Goal: Submit feedback/report problem: Submit feedback/report problem

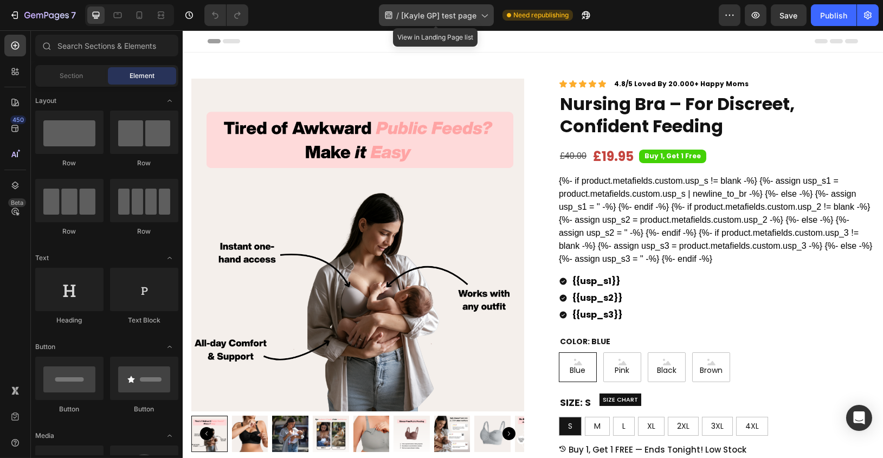
click at [466, 20] on span "[Kayle GP] test page" at bounding box center [438, 15] width 75 height 11
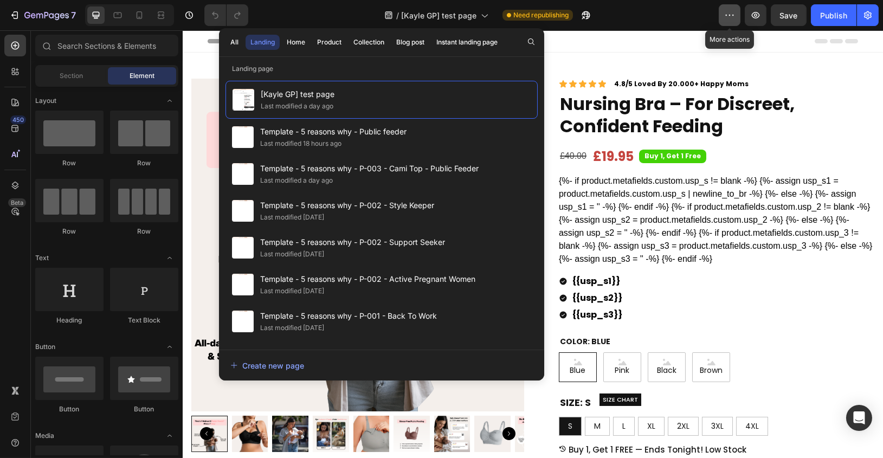
click at [723, 16] on button "button" at bounding box center [730, 15] width 22 height 22
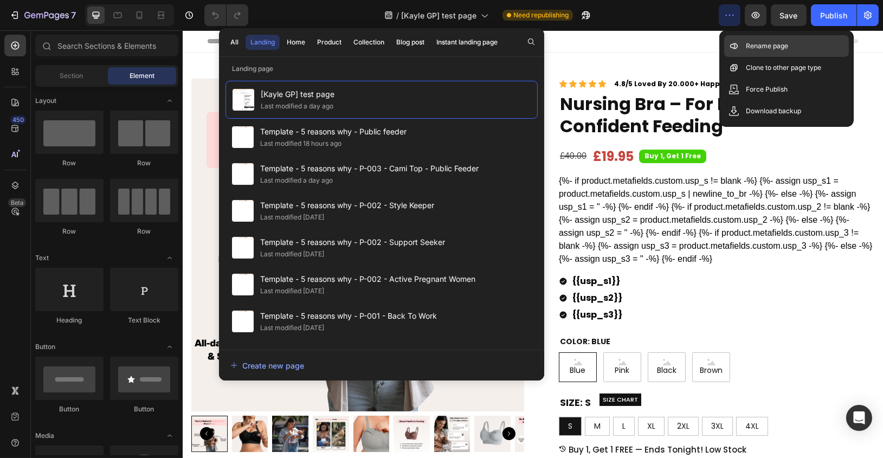
click at [731, 43] on icon at bounding box center [733, 46] width 11 height 11
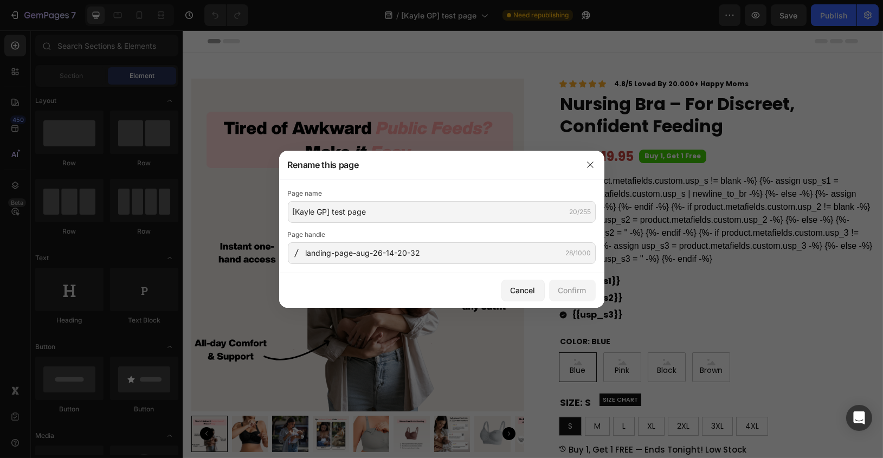
click at [372, 200] on div "Page name [Kayle GP] test page 20/255" at bounding box center [442, 205] width 308 height 35
click at [372, 216] on input "[Kayle GP] test page" at bounding box center [442, 212] width 308 height 22
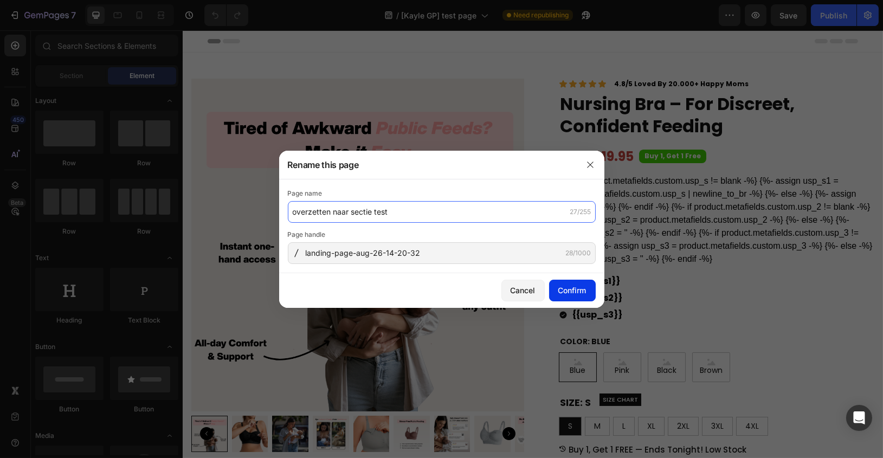
type input "overzetten naar sectie test"
click at [563, 286] on div "Confirm" at bounding box center [572, 290] width 28 height 11
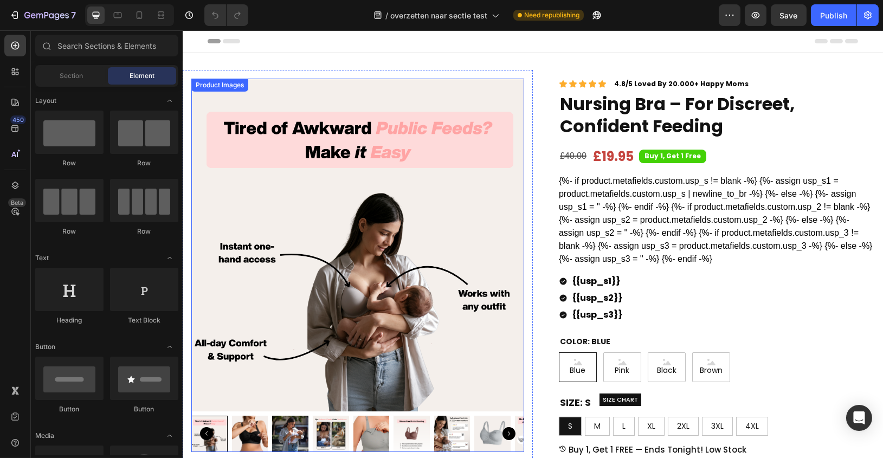
click at [289, 88] on img at bounding box center [357, 245] width 333 height 333
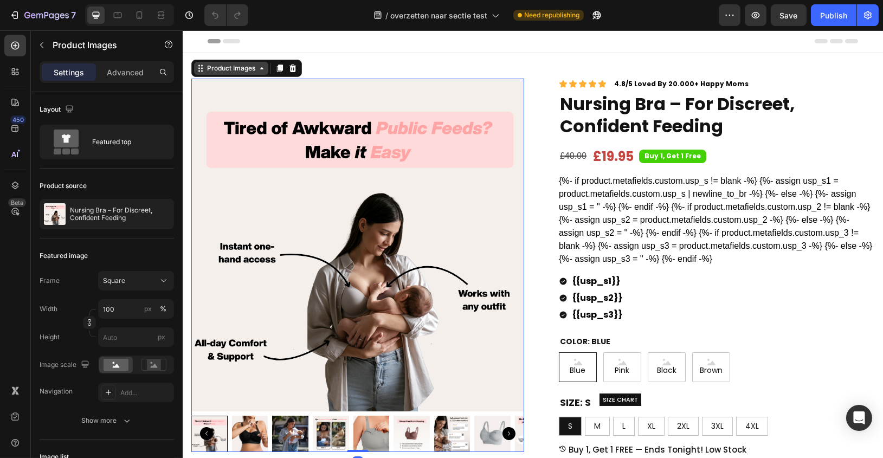
click at [253, 68] on div "Product Images" at bounding box center [230, 68] width 53 height 10
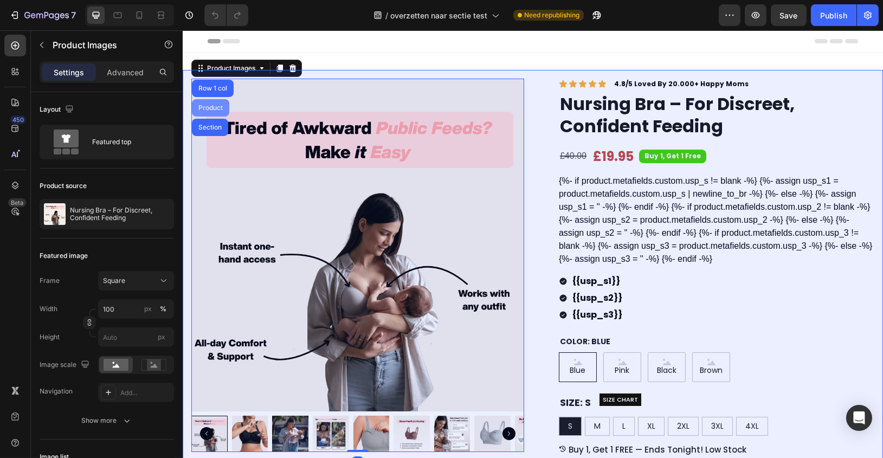
click at [205, 106] on div "Product" at bounding box center [210, 108] width 29 height 7
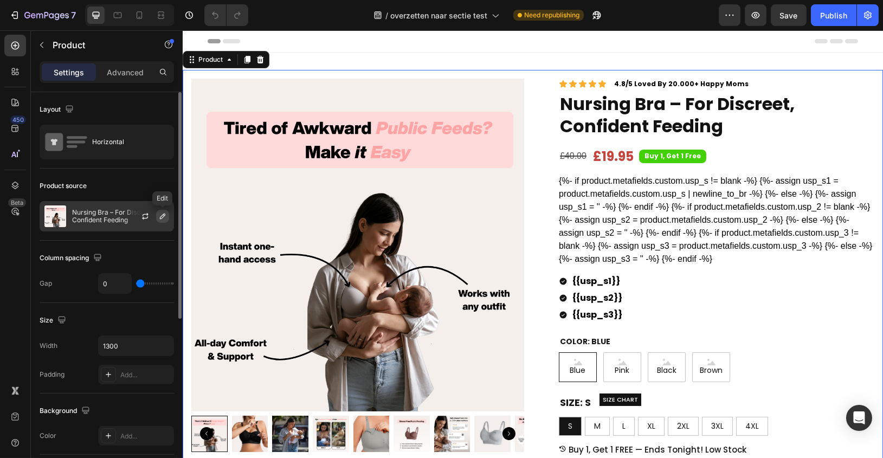
click at [160, 216] on icon "button" at bounding box center [162, 216] width 5 height 5
click at [117, 212] on p "Nursing Bra – For Discreet, Confident Feeding" at bounding box center [120, 216] width 97 height 15
click at [115, 79] on div "Advanced" at bounding box center [125, 71] width 54 height 17
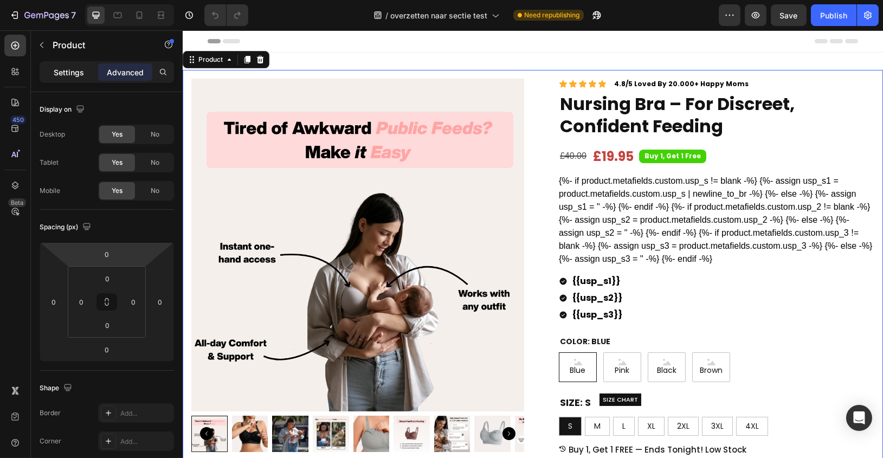
click at [74, 73] on p "Settings" at bounding box center [69, 72] width 30 height 11
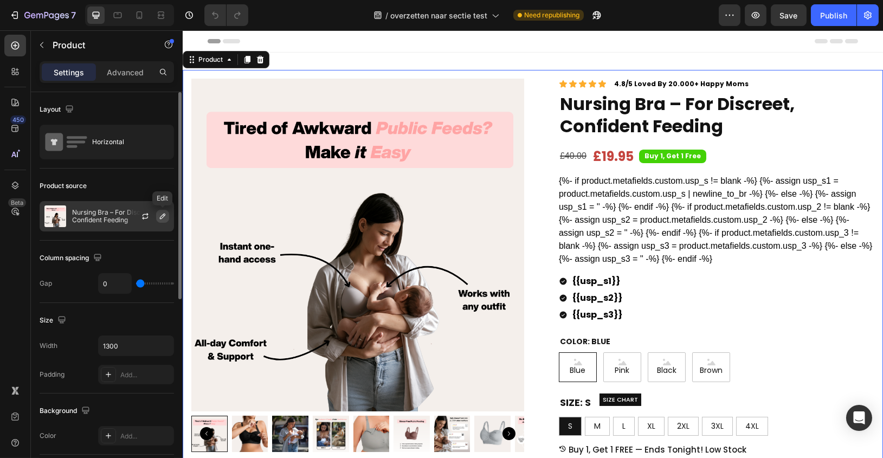
click at [162, 216] on icon "button" at bounding box center [162, 216] width 9 height 9
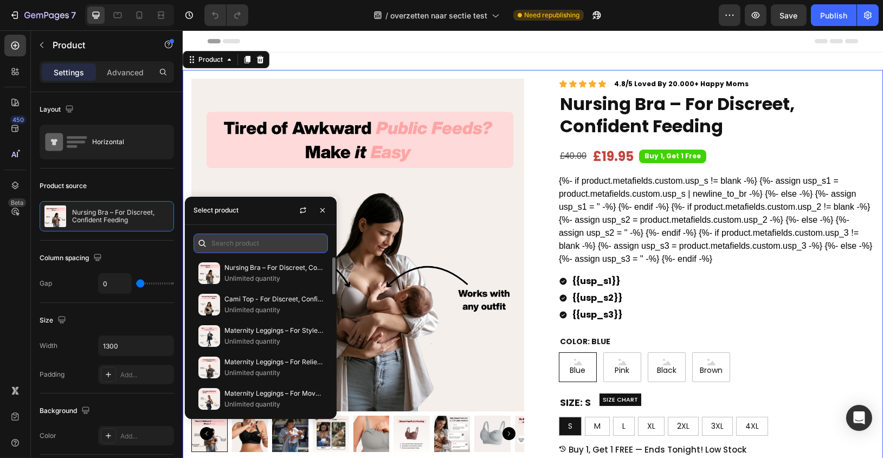
click at [263, 243] on input "text" at bounding box center [261, 244] width 134 height 20
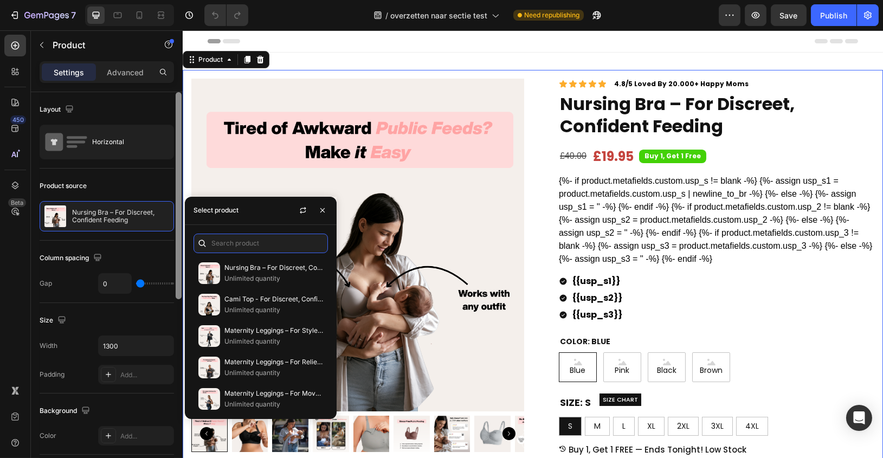
click at [176, 203] on div at bounding box center [179, 195] width 6 height 207
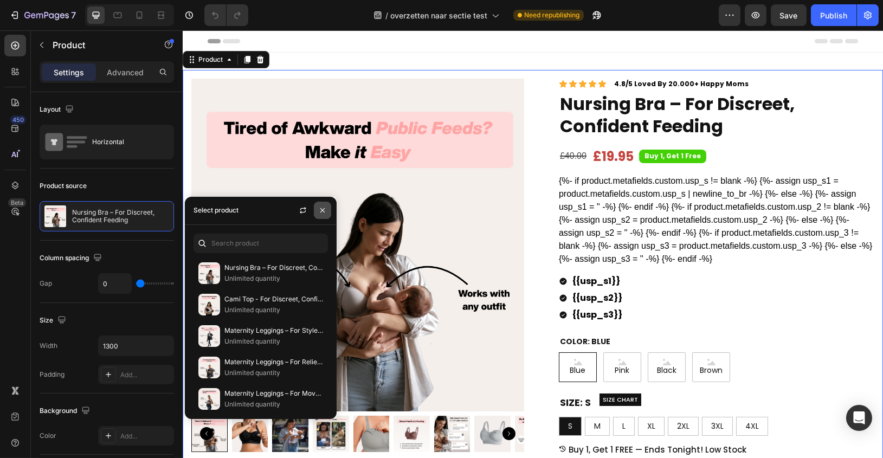
click at [319, 208] on icon "button" at bounding box center [322, 210] width 9 height 9
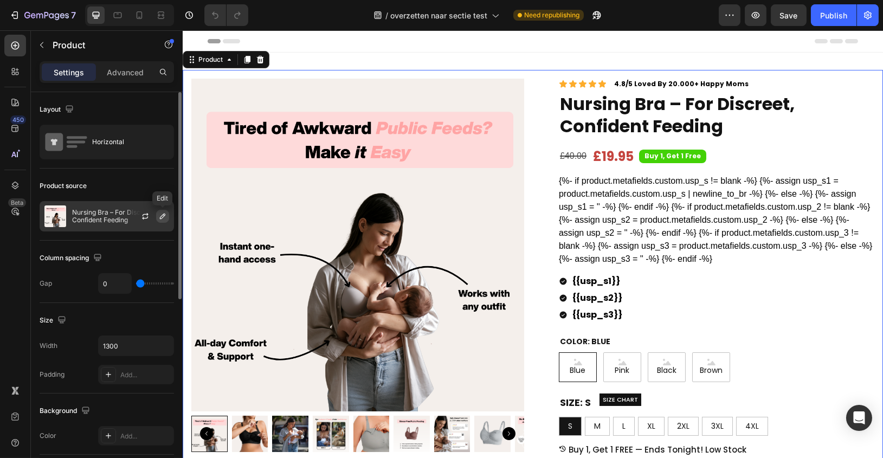
click at [167, 216] on button "button" at bounding box center [162, 216] width 13 height 13
click at [147, 215] on icon "button" at bounding box center [145, 216] width 9 height 9
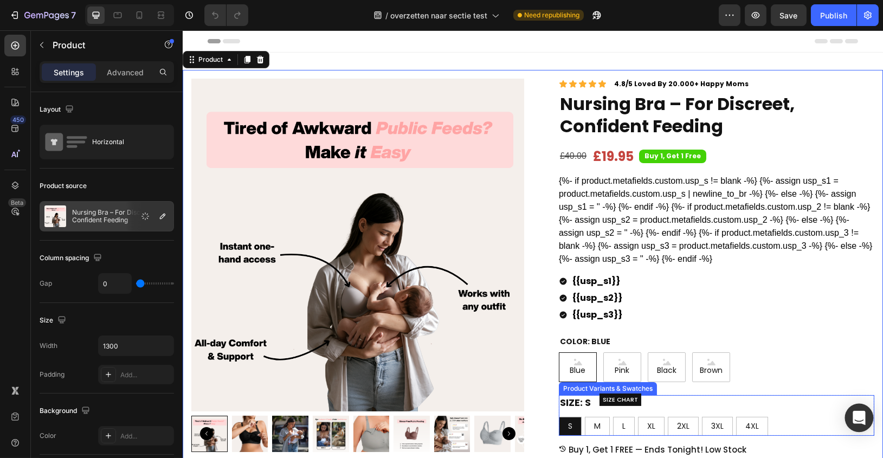
click at [859, 415] on icon "Open Intercom Messenger" at bounding box center [859, 418] width 12 height 14
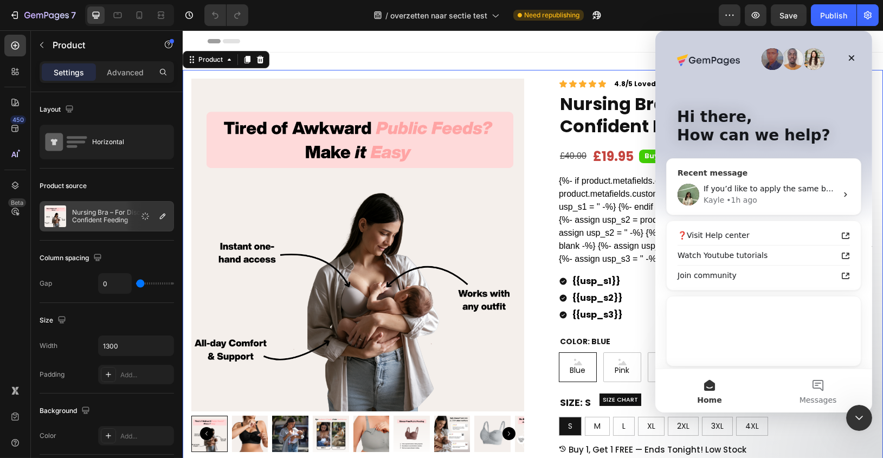
click at [779, 201] on div "Kayle • 1h ago" at bounding box center [769, 200] width 133 height 11
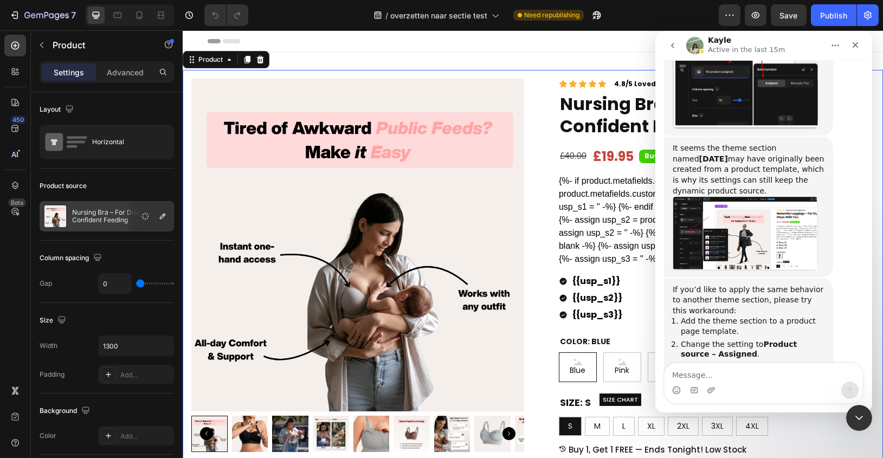
scroll to position [3426, 0]
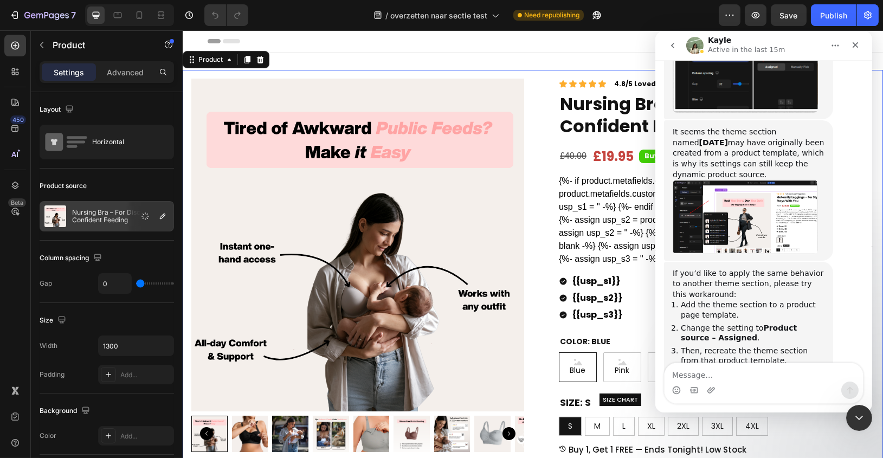
click at [757, 383] on link "[URL][DOMAIN_NAME]" at bounding box center [714, 387] width 85 height 9
click at [61, 216] on img at bounding box center [55, 216] width 22 height 22
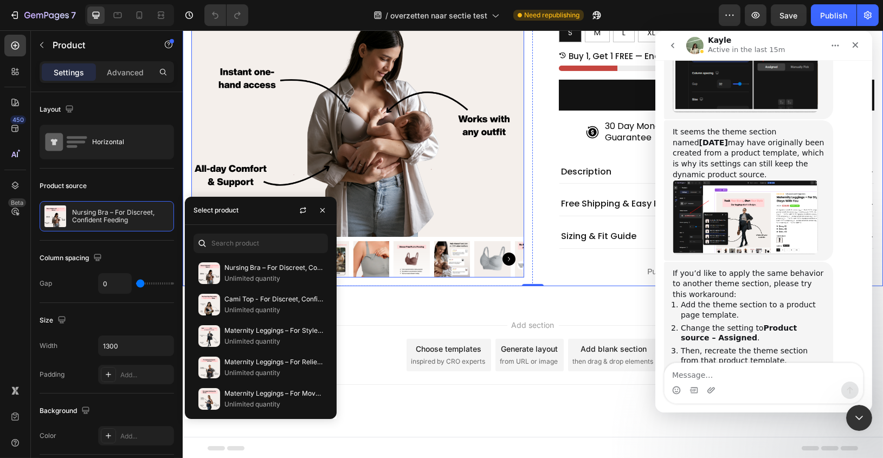
scroll to position [0, 0]
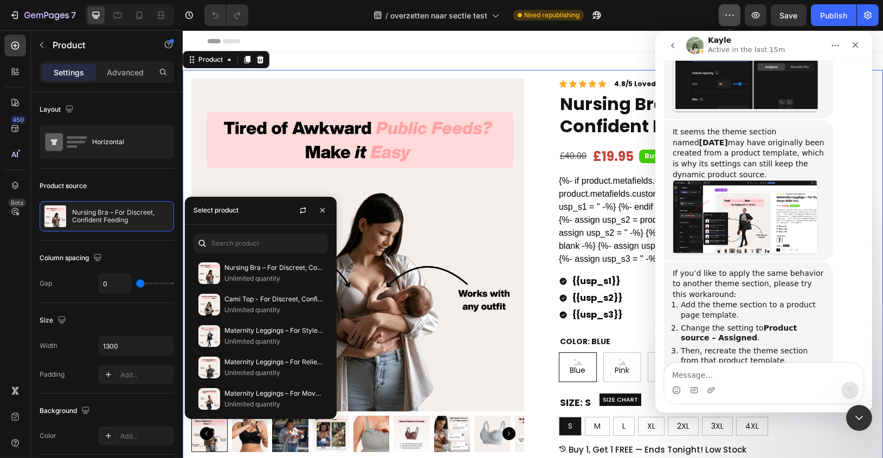
click at [731, 9] on button "button" at bounding box center [730, 15] width 22 height 22
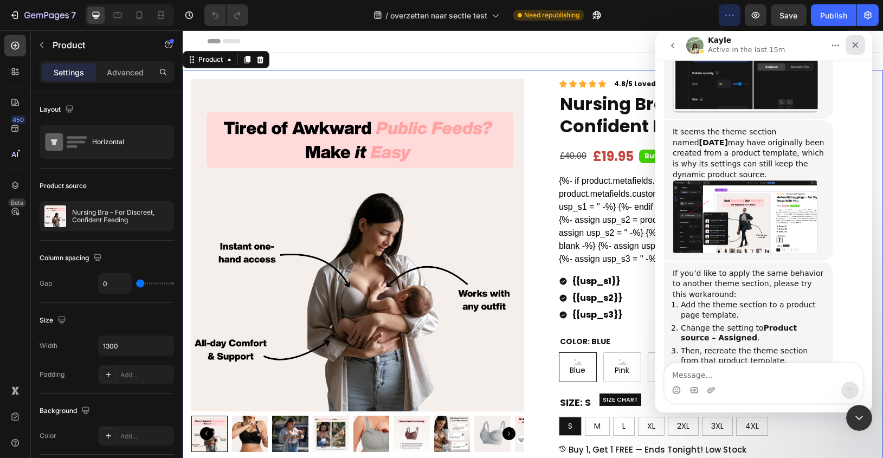
click at [854, 44] on icon "Close" at bounding box center [855, 45] width 6 height 6
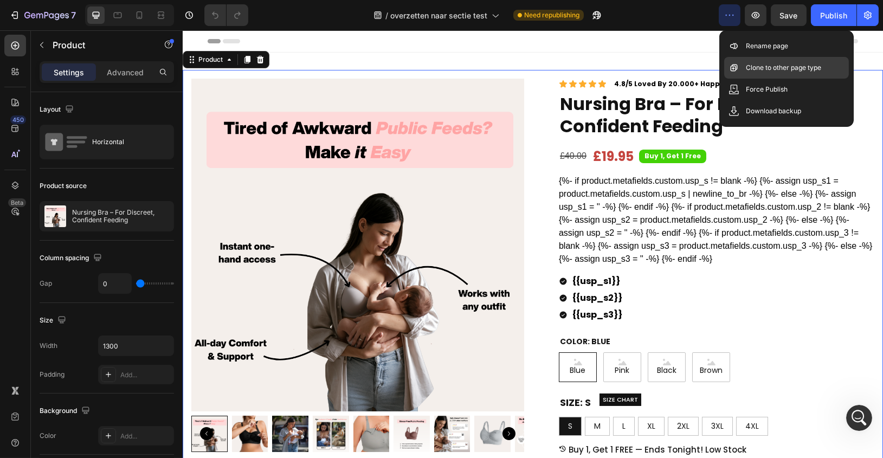
scroll to position [3426, 0]
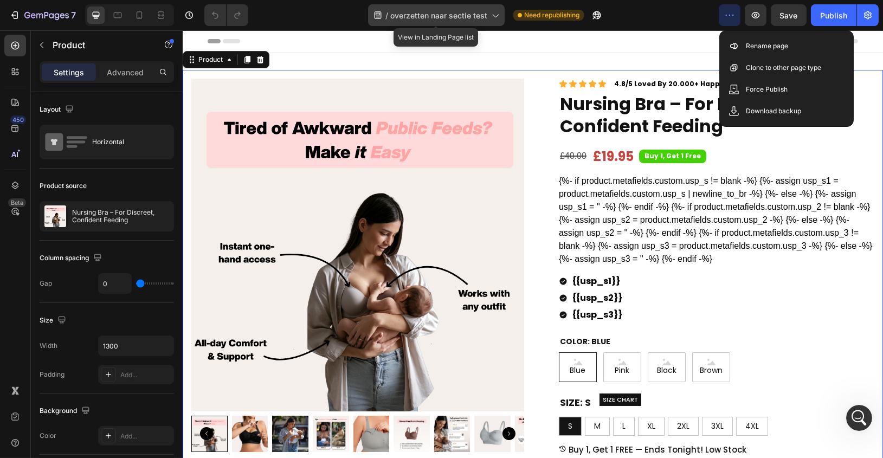
click at [497, 17] on icon at bounding box center [494, 15] width 11 height 11
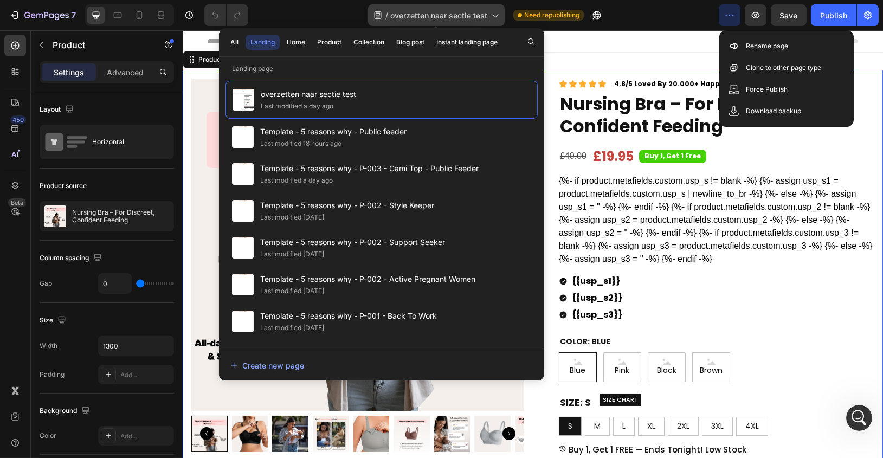
click at [497, 17] on icon at bounding box center [494, 15] width 11 height 11
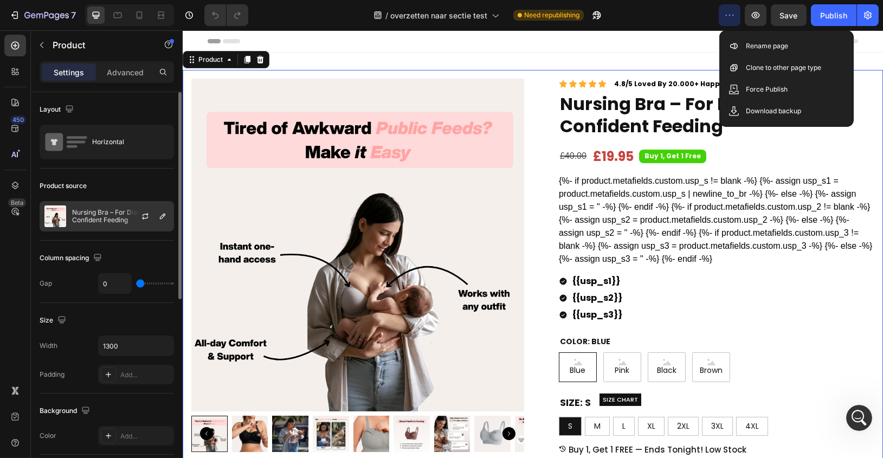
click at [88, 227] on div "Nursing Bra – For Discreet, Confident Feeding" at bounding box center [107, 216] width 134 height 30
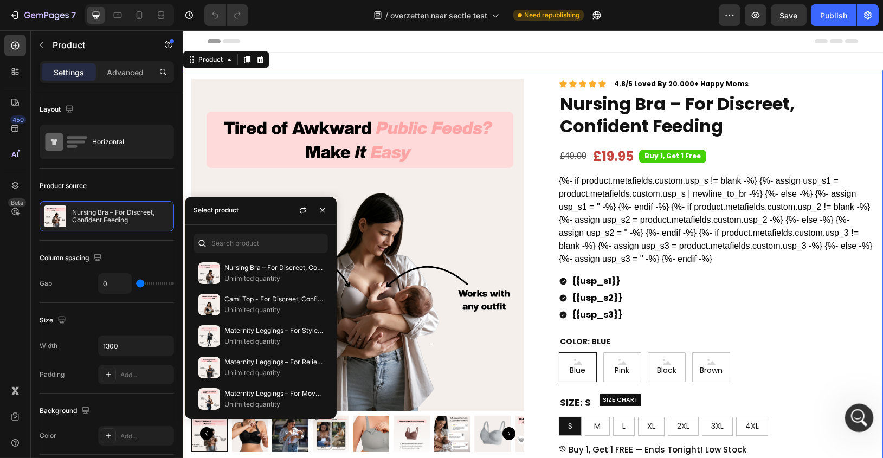
click at [857, 415] on icon "Open Intercom Messenger" at bounding box center [858, 417] width 18 height 18
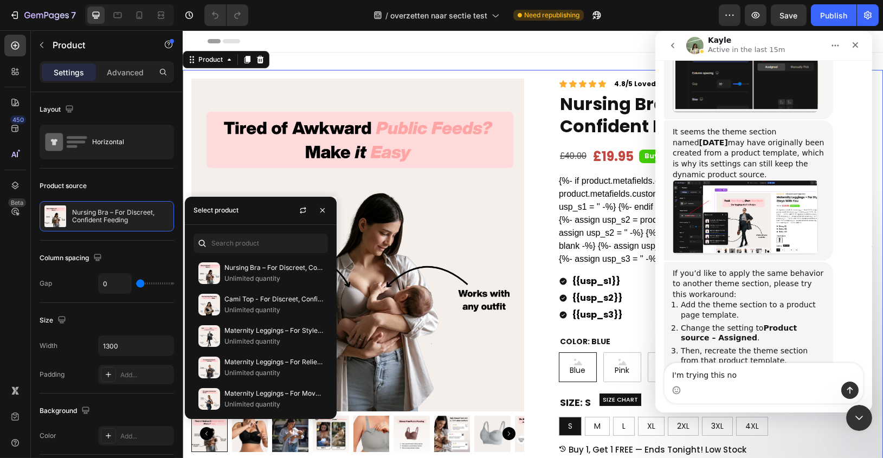
type textarea "I'm trying this now"
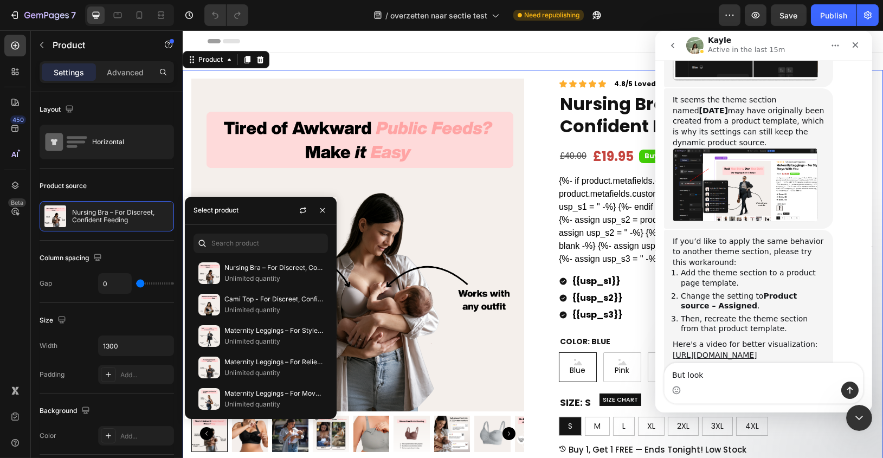
type textarea "But look:"
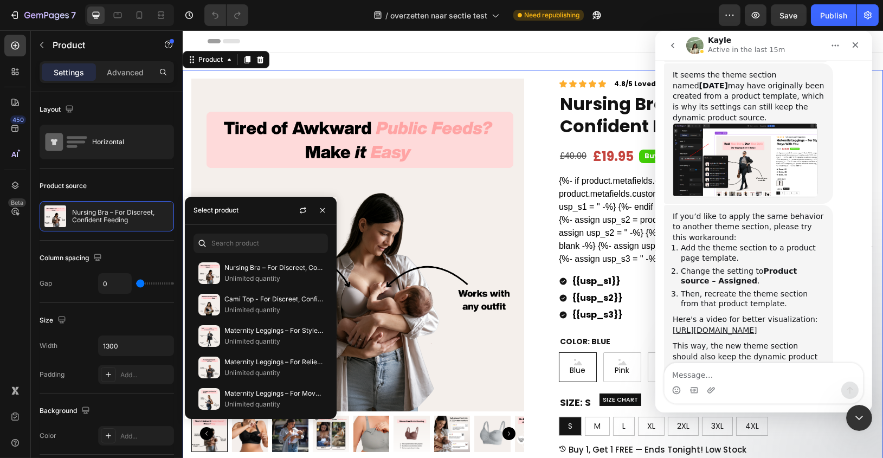
click at [717, 369] on textarea "Message…" at bounding box center [763, 372] width 198 height 18
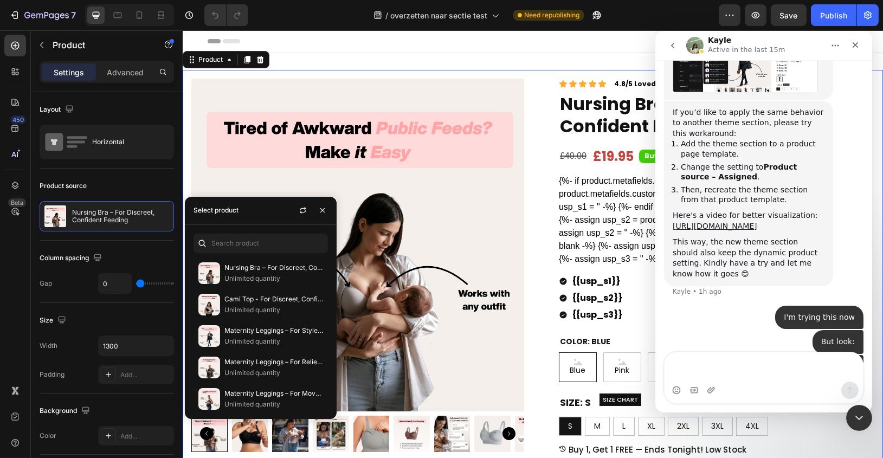
type textarea "w"
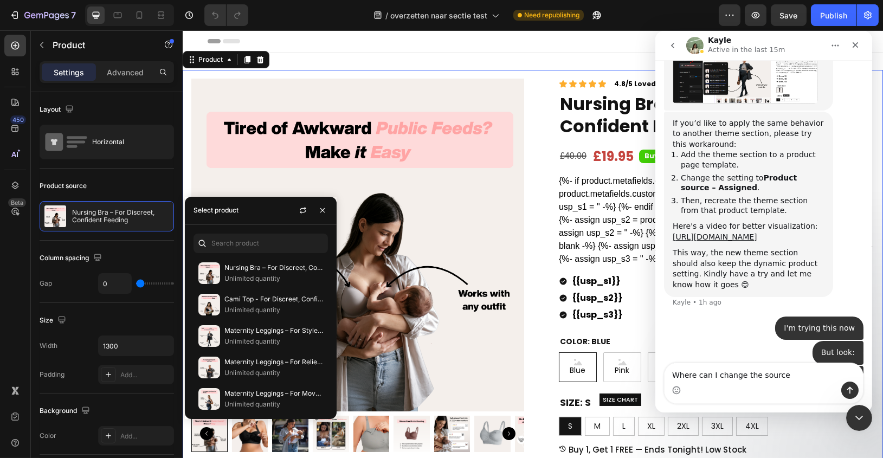
type textarea "Where can I change the source?"
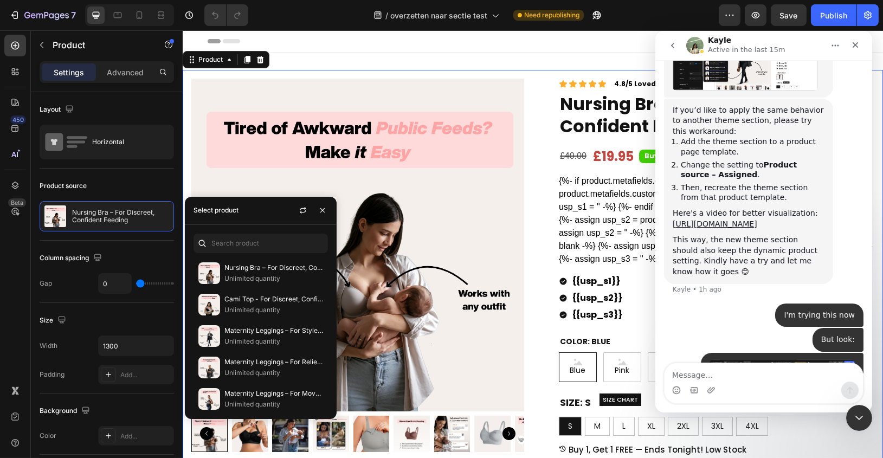
scroll to position [3601, 0]
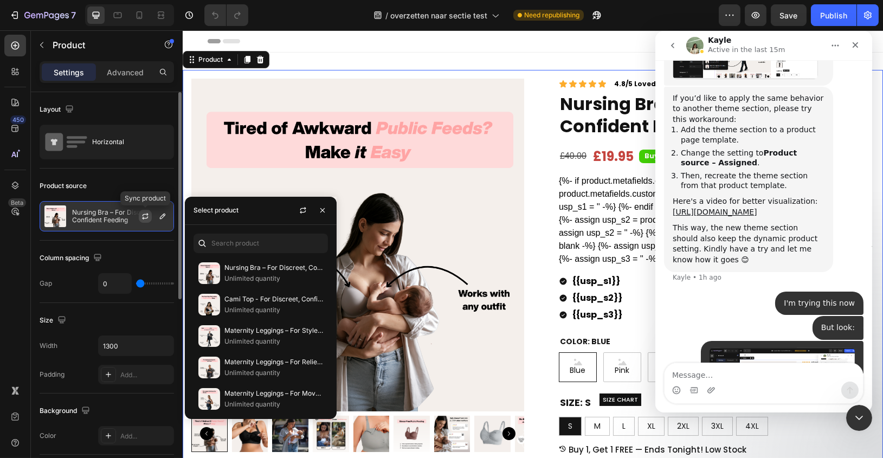
click at [147, 217] on icon "button" at bounding box center [145, 217] width 6 height 3
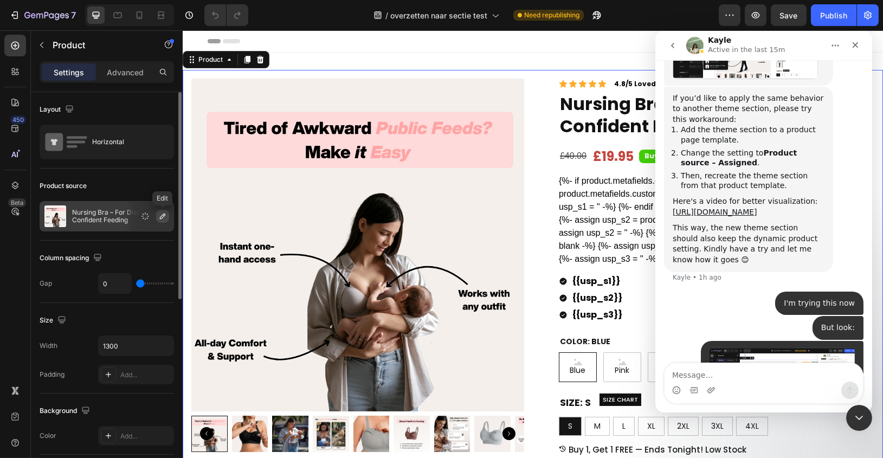
click at [158, 216] on icon "button" at bounding box center [162, 216] width 9 height 9
click at [143, 79] on div "Advanced" at bounding box center [125, 71] width 54 height 17
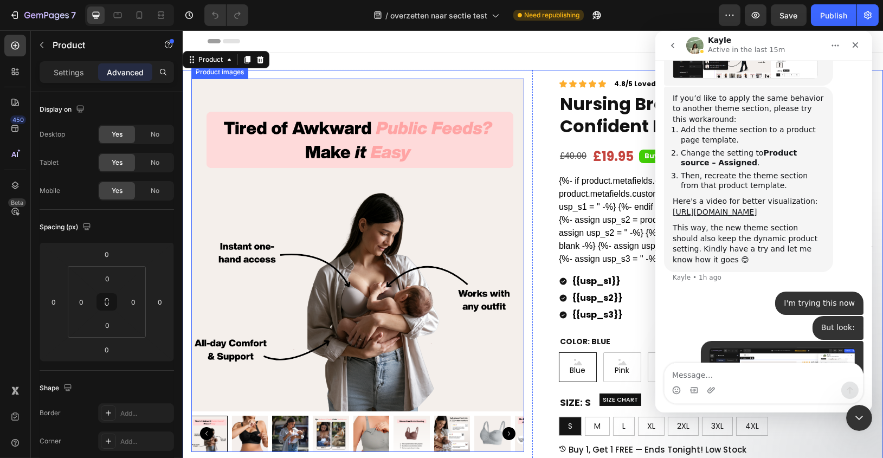
click at [298, 140] on img at bounding box center [357, 245] width 333 height 333
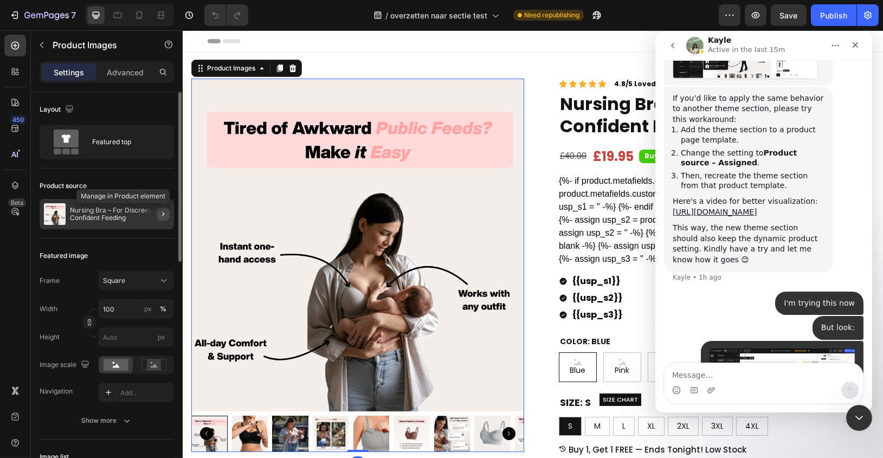
click at [162, 211] on icon "button" at bounding box center [163, 214] width 9 height 9
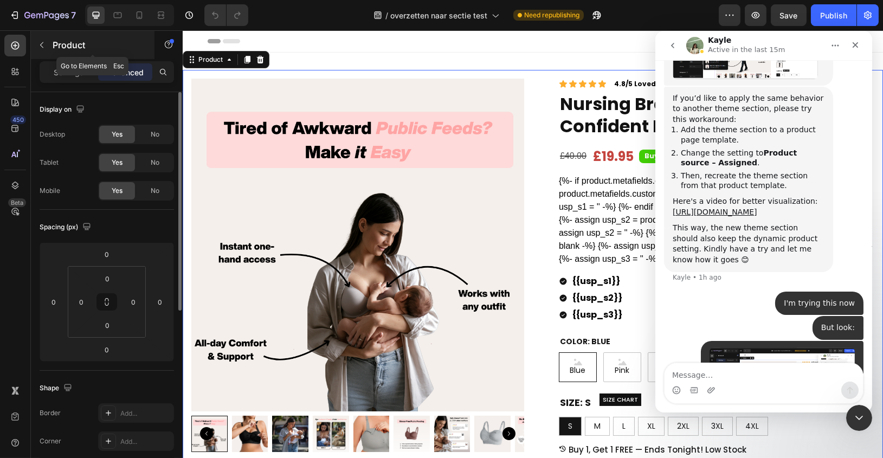
click at [46, 53] on button "button" at bounding box center [41, 44] width 17 height 17
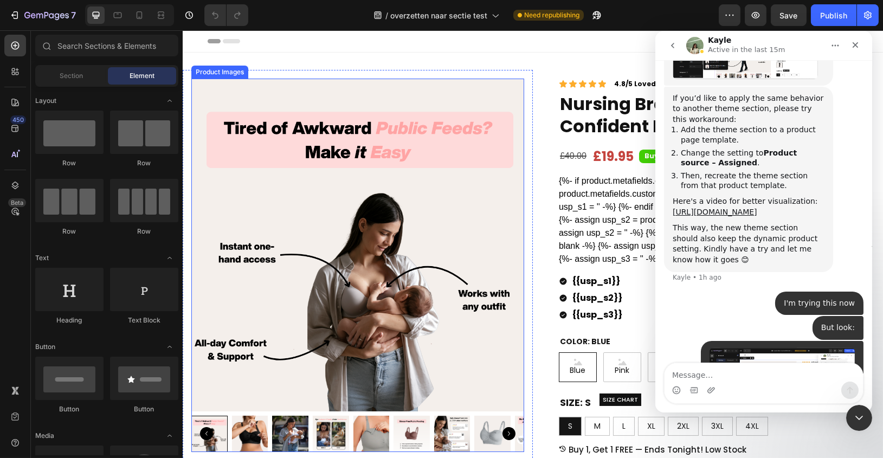
click at [255, 155] on img at bounding box center [357, 245] width 333 height 333
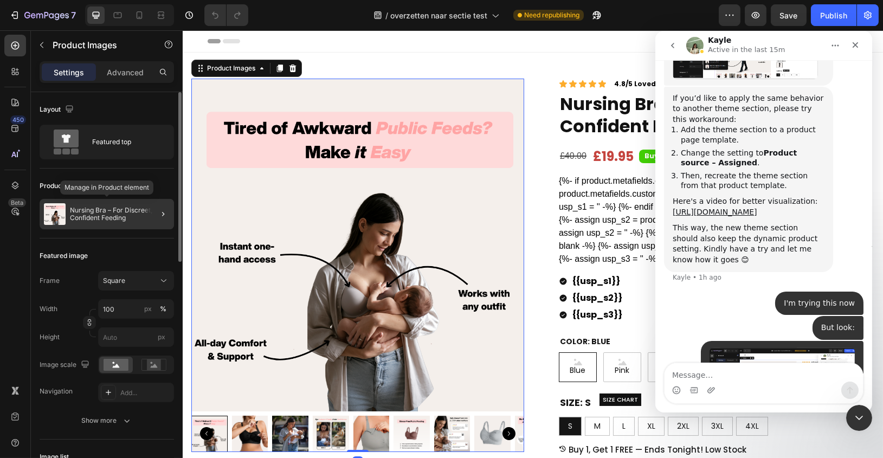
click at [116, 219] on p "Nursing Bra – For Discreet, Confident Feeding" at bounding box center [120, 214] width 100 height 15
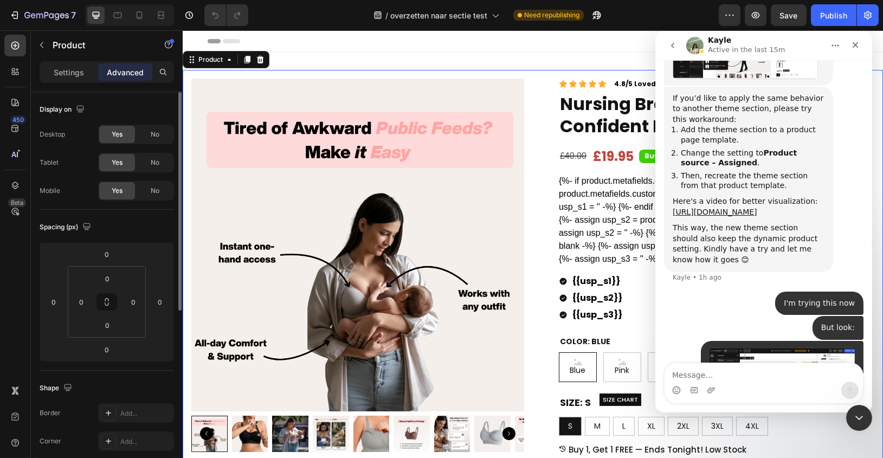
click at [351, 169] on img at bounding box center [357, 245] width 333 height 333
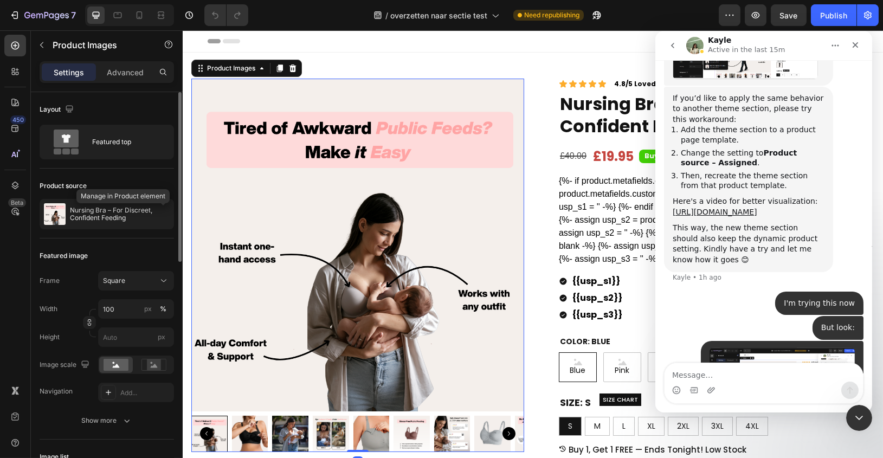
click at [0, 0] on icon "button" at bounding box center [0, 0] width 0 height 0
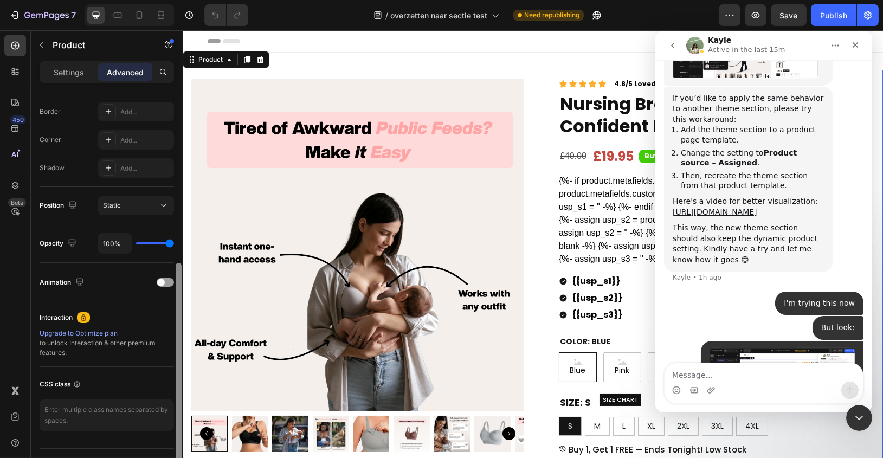
scroll to position [305, 0]
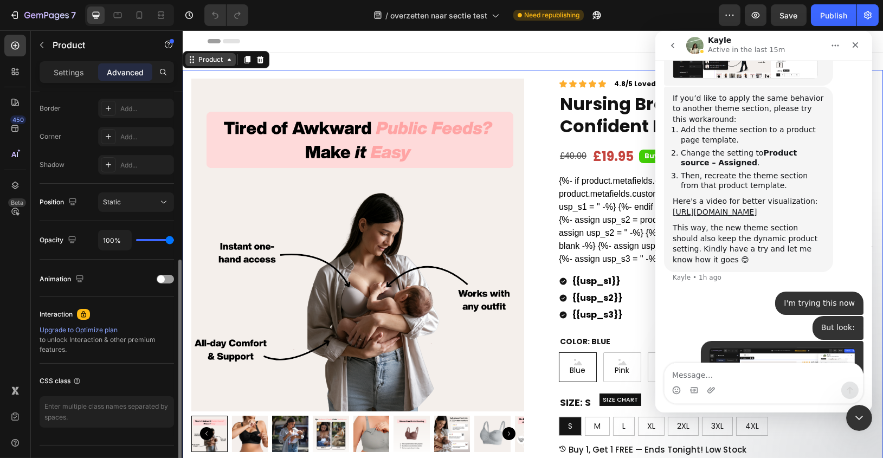
click at [214, 59] on div "Product" at bounding box center [210, 60] width 29 height 10
click at [225, 65] on div "Product" at bounding box center [210, 59] width 50 height 13
click at [225, 64] on div "Product" at bounding box center [210, 59] width 50 height 13
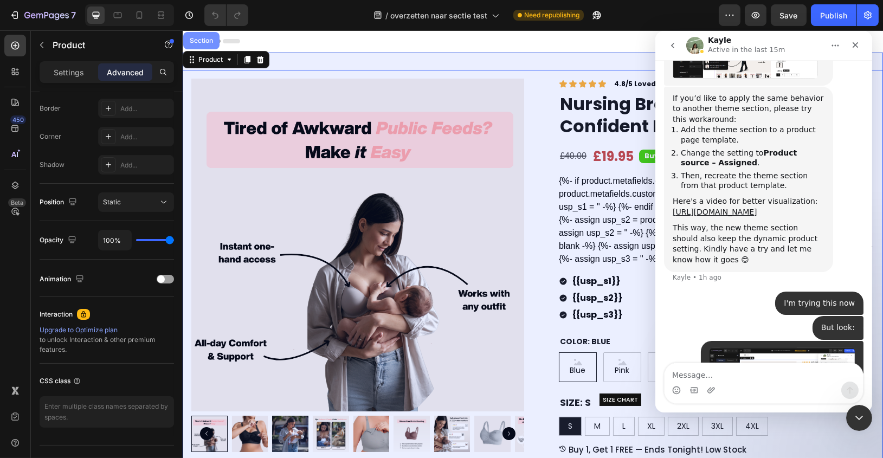
click at [202, 40] on div "Section" at bounding box center [201, 40] width 28 height 7
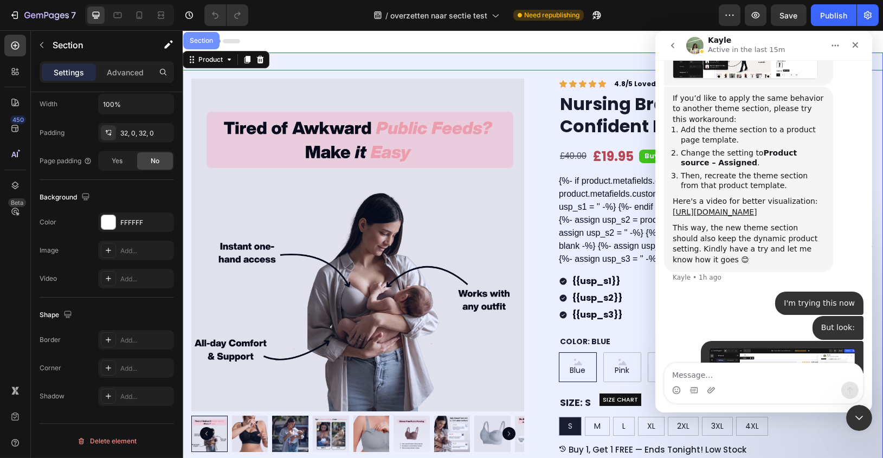
scroll to position [0, 0]
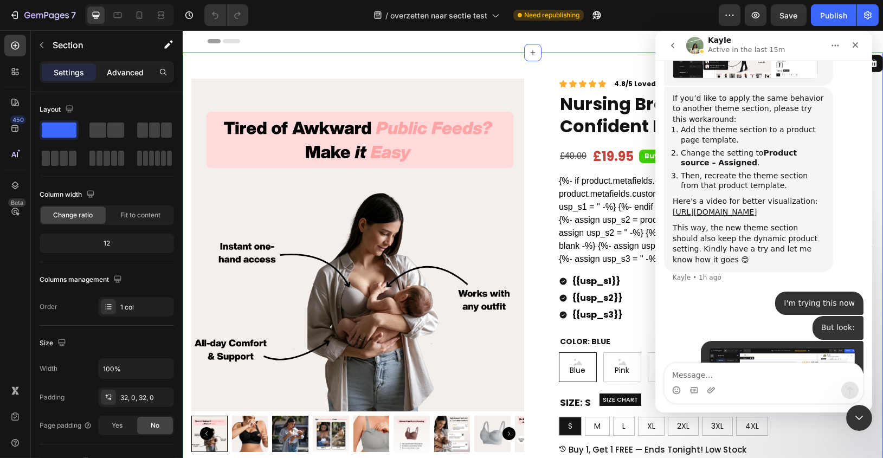
click at [120, 80] on div "Advanced" at bounding box center [125, 71] width 54 height 17
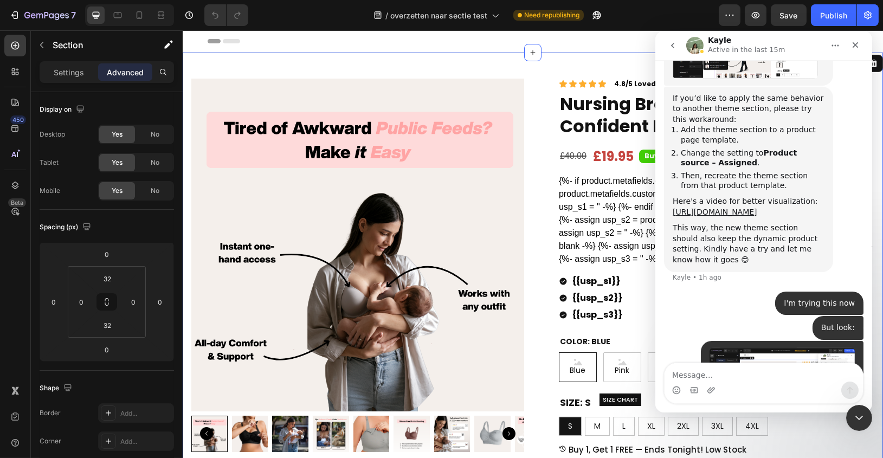
click at [120, 76] on p "Advanced" at bounding box center [125, 72] width 37 height 11
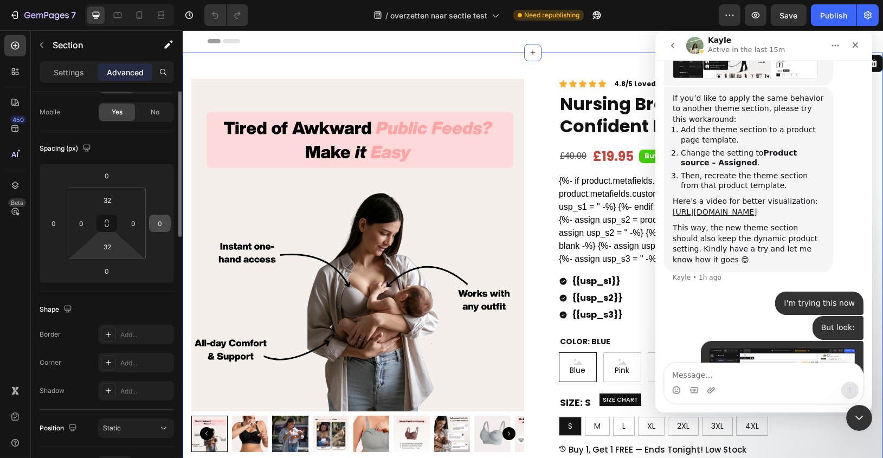
scroll to position [3, 0]
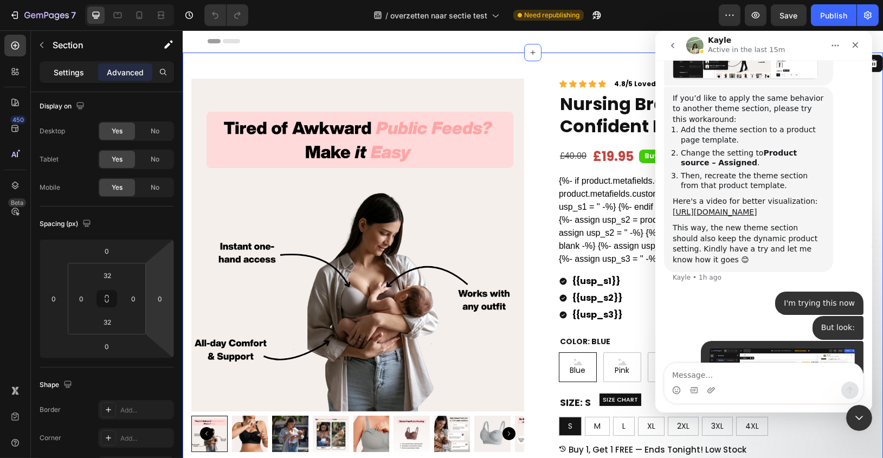
click at [62, 77] on p "Settings" at bounding box center [69, 72] width 30 height 11
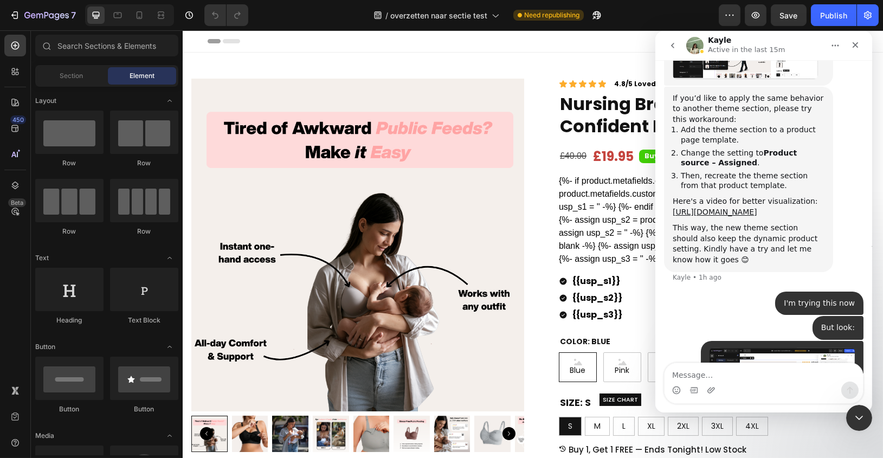
click at [215, 40] on span "Header" at bounding box center [215, 41] width 24 height 11
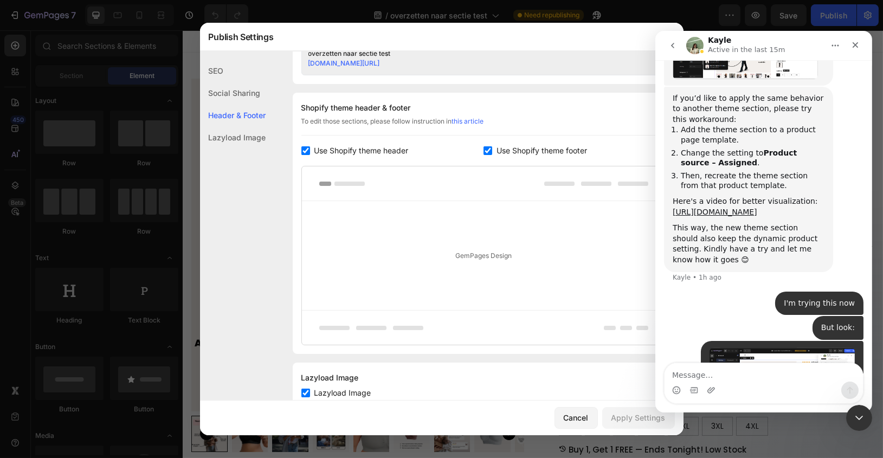
scroll to position [507, 0]
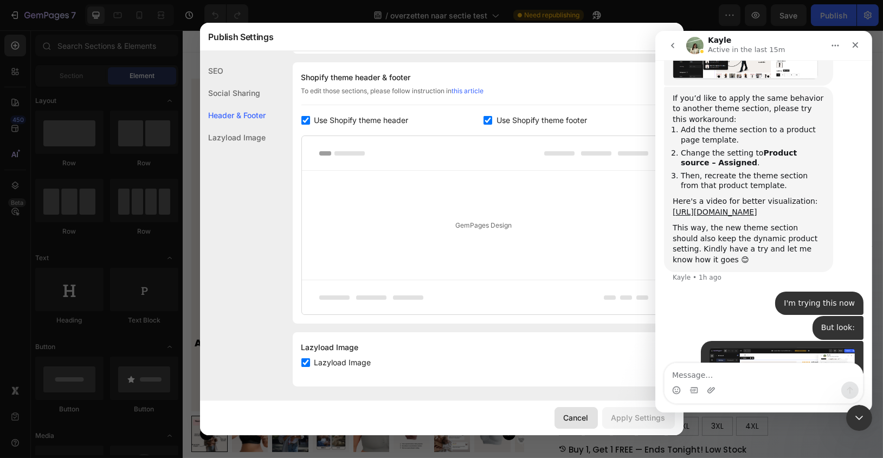
drag, startPoint x: 581, startPoint y: 417, endPoint x: 398, endPoint y: 386, distance: 185.2
click at [581, 417] on div "Cancel" at bounding box center [576, 417] width 25 height 11
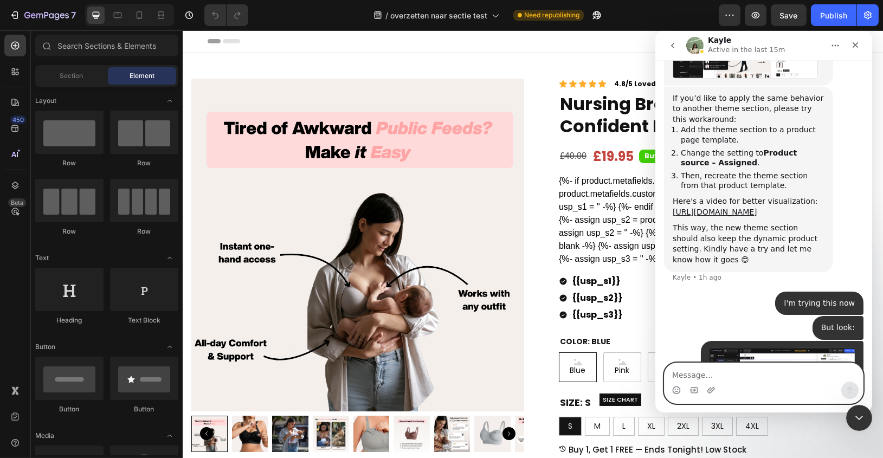
click at [744, 379] on textarea "Message…" at bounding box center [763, 372] width 198 height 18
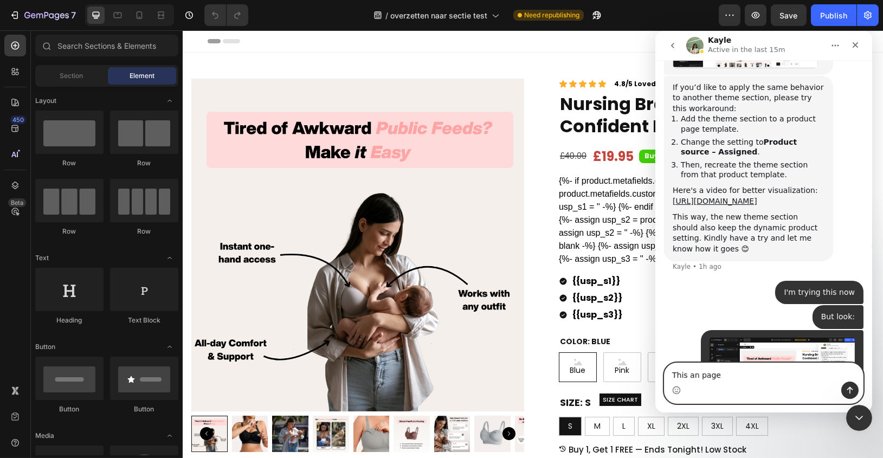
scroll to position [3622, 0]
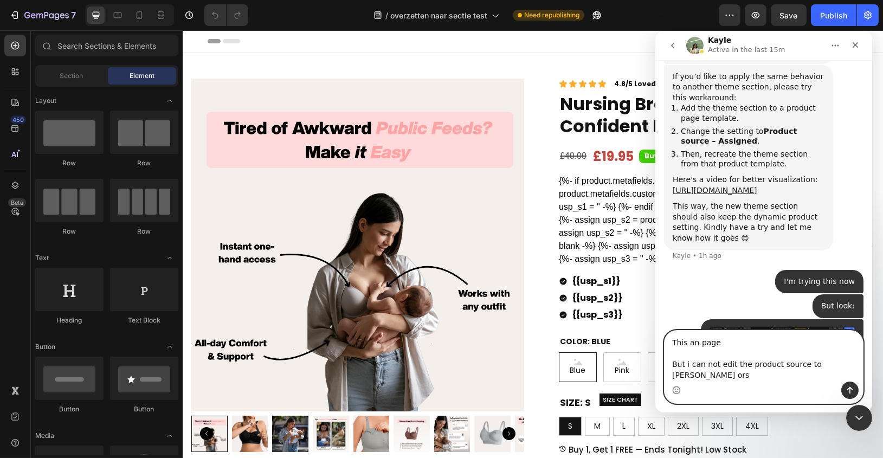
type textarea "This an page But i can not edit the product source to manuel orso"
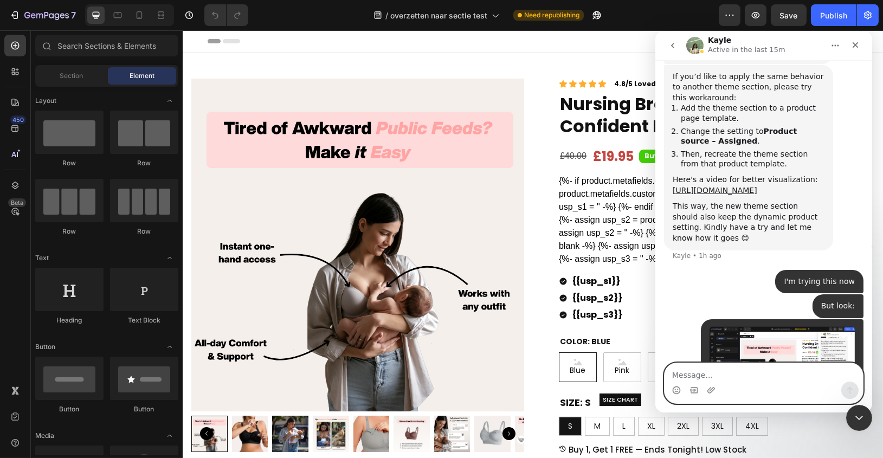
scroll to position [3652, 0]
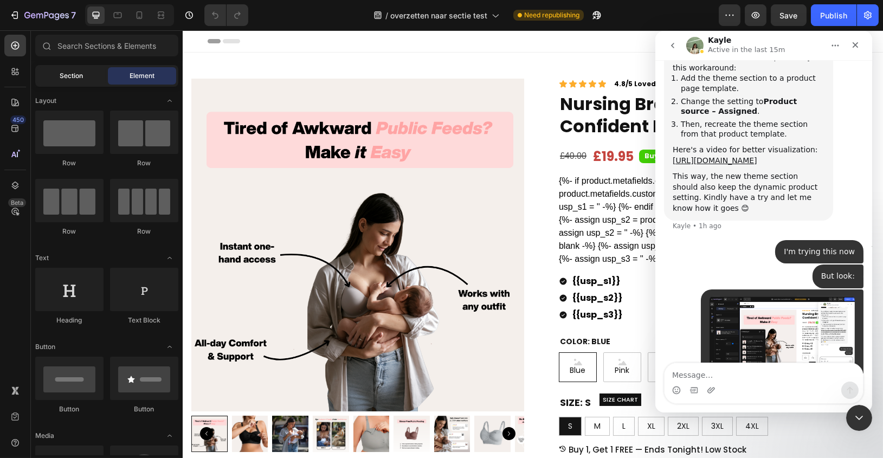
click at [94, 81] on div "Section" at bounding box center [71, 75] width 68 height 17
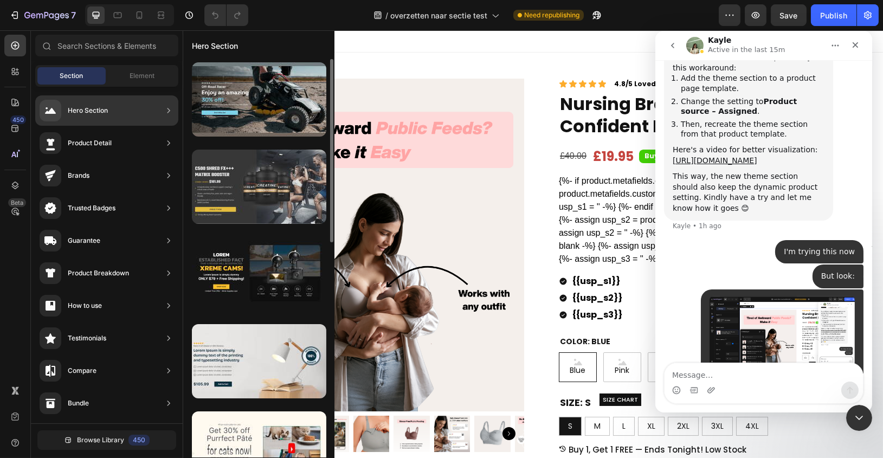
click at [309, 160] on div at bounding box center [259, 187] width 134 height 74
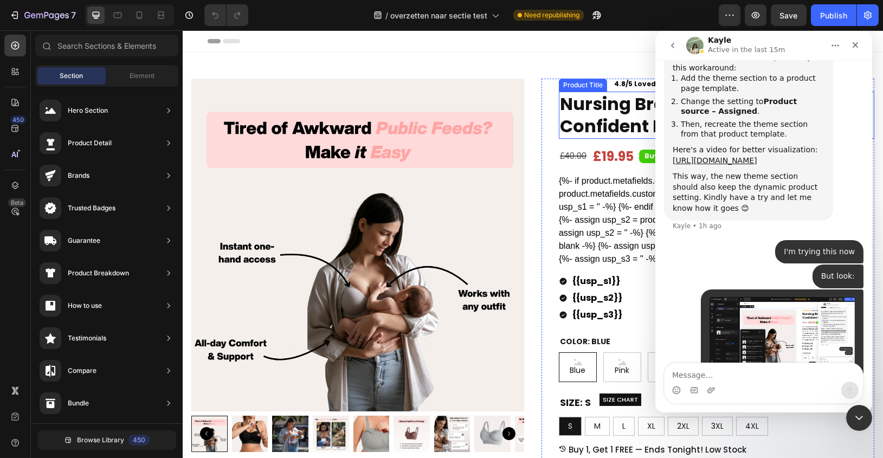
click at [568, 138] on h1 "Nursing Bra – For Discreet, Confident Feeding" at bounding box center [715, 115] width 315 height 47
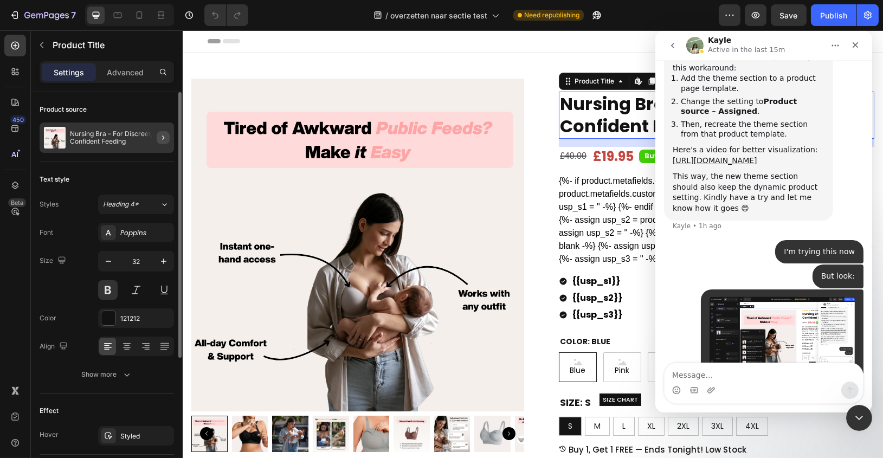
click at [162, 138] on icon "button" at bounding box center [163, 137] width 9 height 9
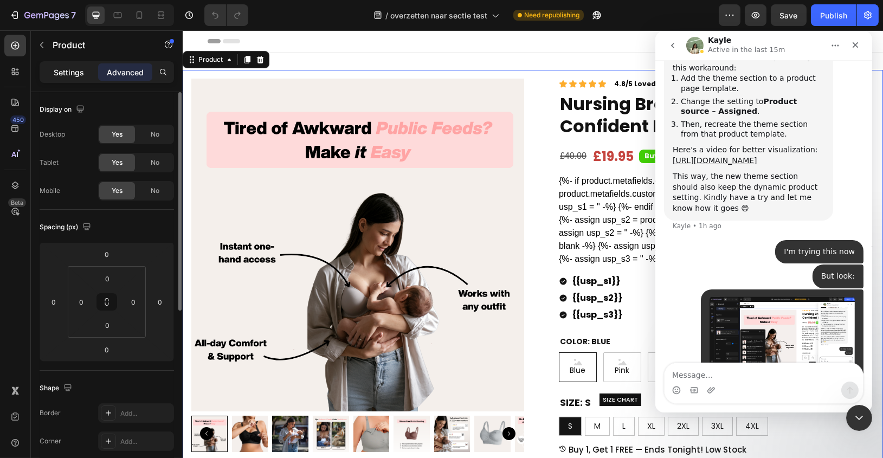
click at [77, 75] on p "Settings" at bounding box center [69, 72] width 30 height 11
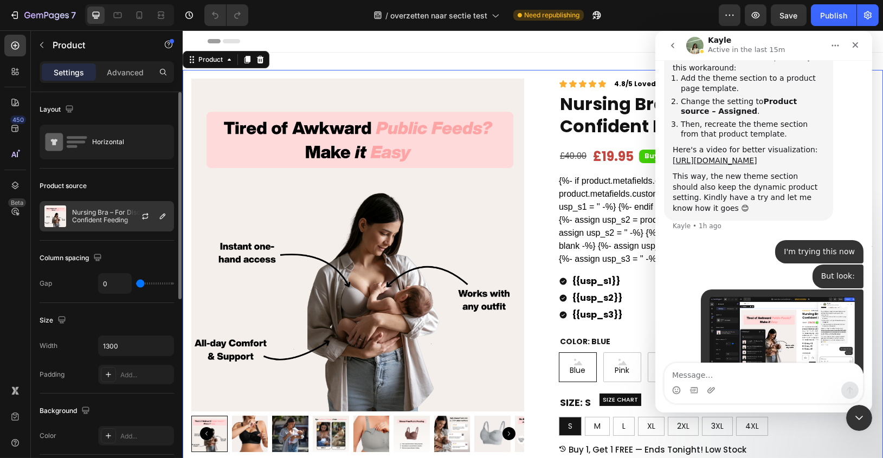
click at [118, 212] on p "Nursing Bra – For Discreet, Confident Feeding" at bounding box center [120, 216] width 97 height 15
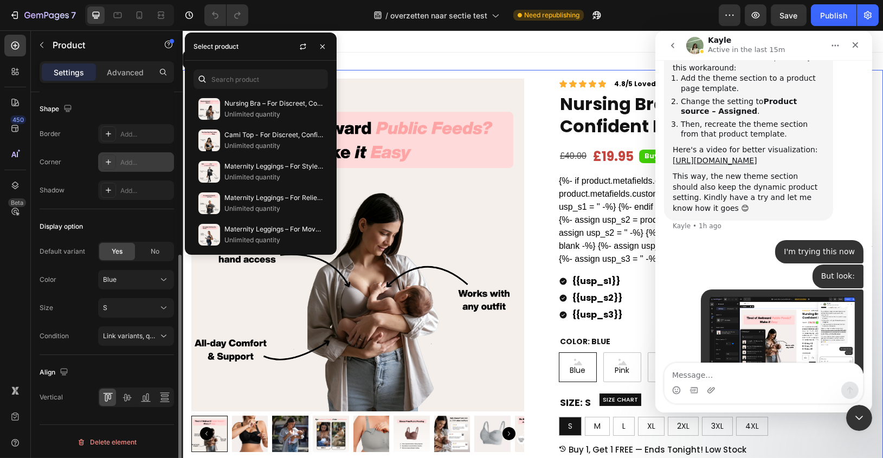
scroll to position [0, 0]
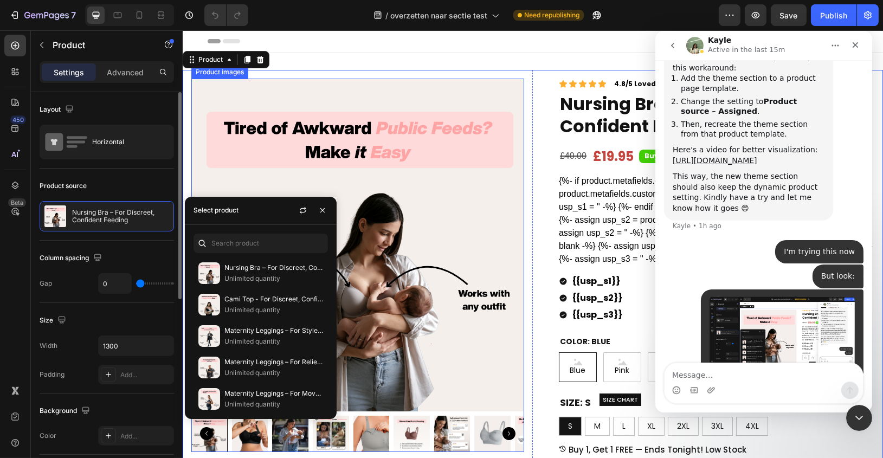
click at [349, 94] on img at bounding box center [357, 245] width 333 height 333
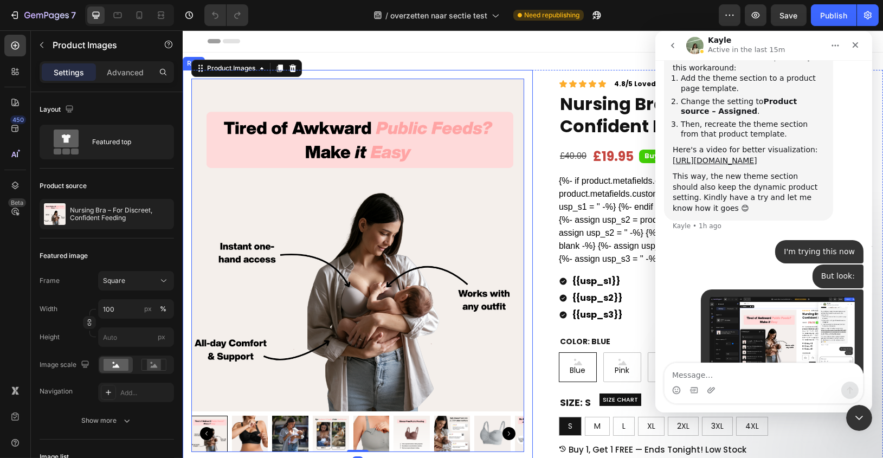
click at [460, 70] on div "Product Images 0 Row" at bounding box center [357, 265] width 350 height 391
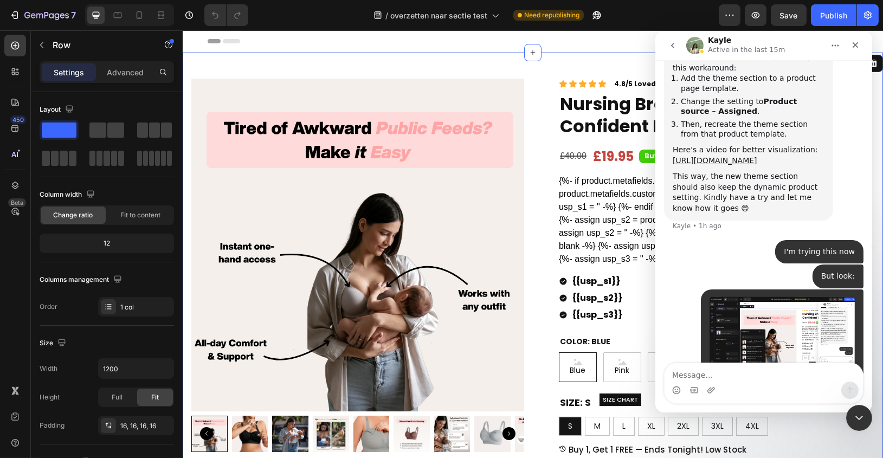
click at [463, 55] on div "Product Images Row Icon Icon Icon Icon Icon Icon List 4.8/5 Loved By 20.000+ Ha…" at bounding box center [532, 375] width 700 height 644
click at [122, 72] on p "Advanced" at bounding box center [125, 72] width 37 height 11
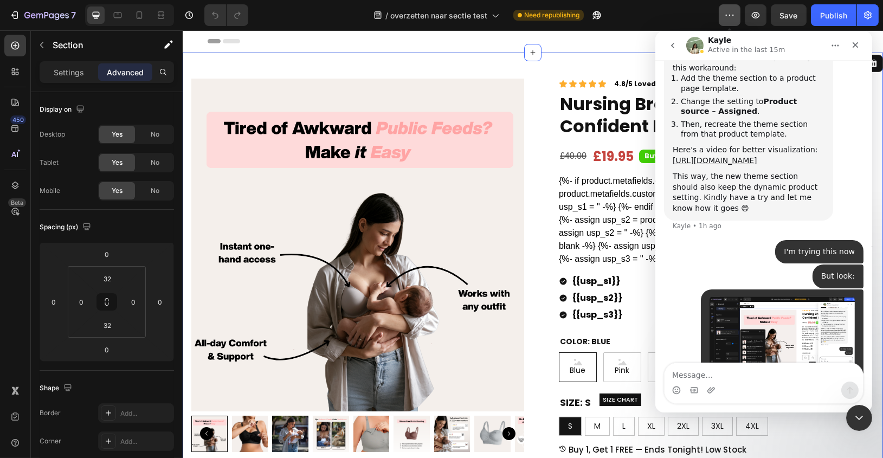
click at [721, 18] on button "button" at bounding box center [730, 15] width 22 height 22
click at [7, 14] on button "7" at bounding box center [42, 15] width 76 height 22
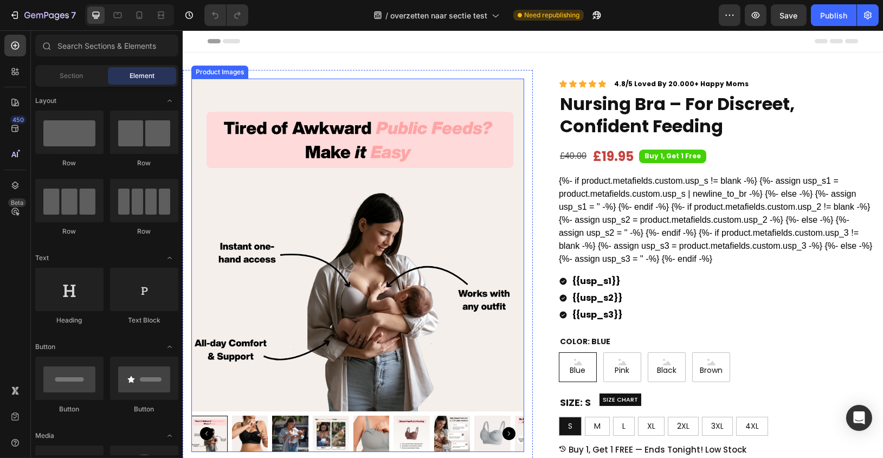
click at [318, 251] on img at bounding box center [357, 245] width 333 height 333
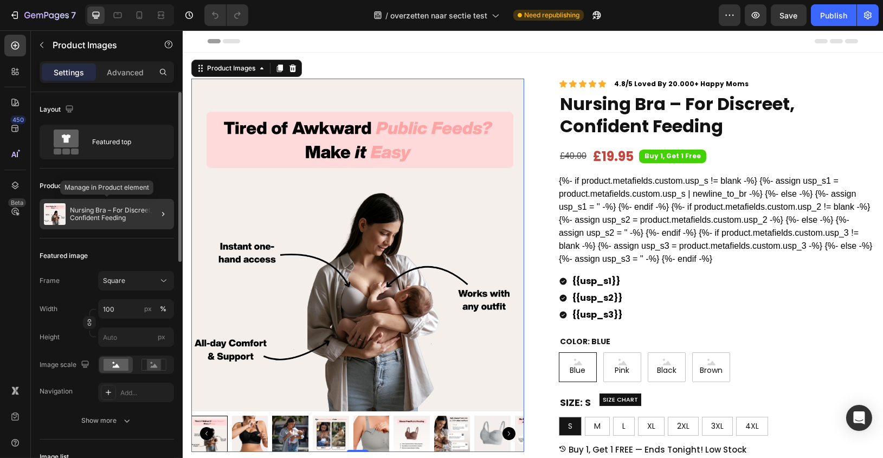
click at [133, 208] on p "Nursing Bra – For Discreet, Confident Feeding" at bounding box center [120, 214] width 100 height 15
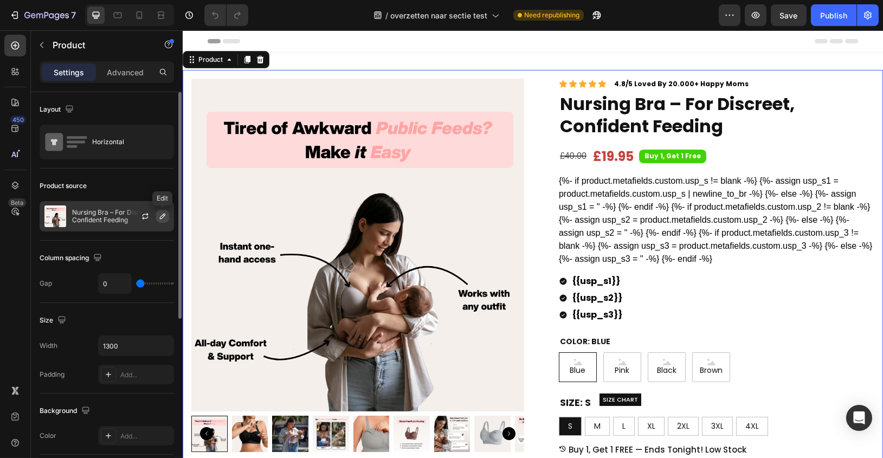
click at [159, 215] on icon "button" at bounding box center [162, 216] width 9 height 9
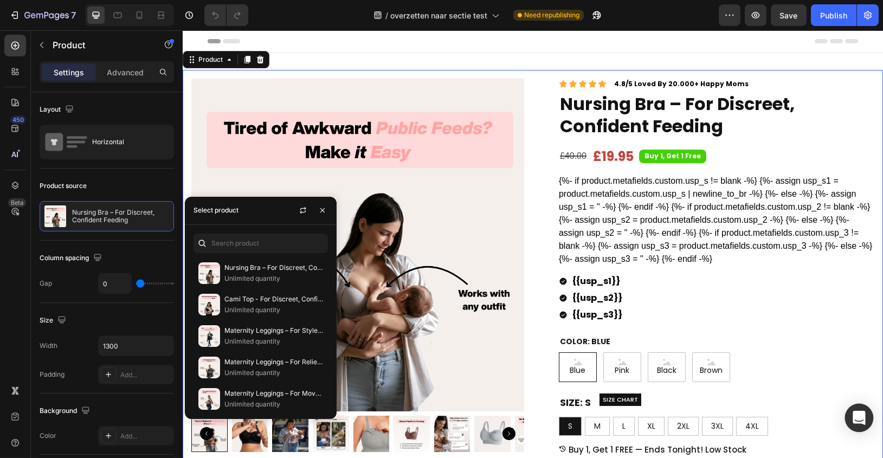
click at [856, 410] on div "Open Intercom Messenger" at bounding box center [859, 418] width 29 height 29
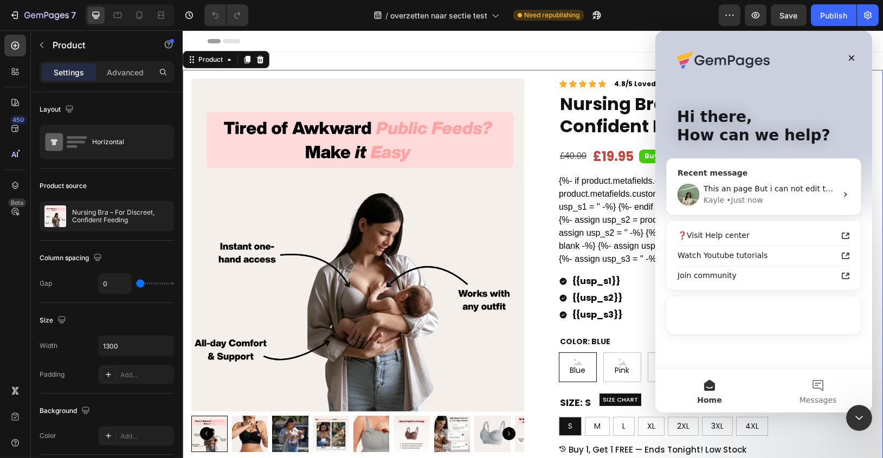
click at [772, 203] on div "Kayle • Just now" at bounding box center [769, 200] width 133 height 11
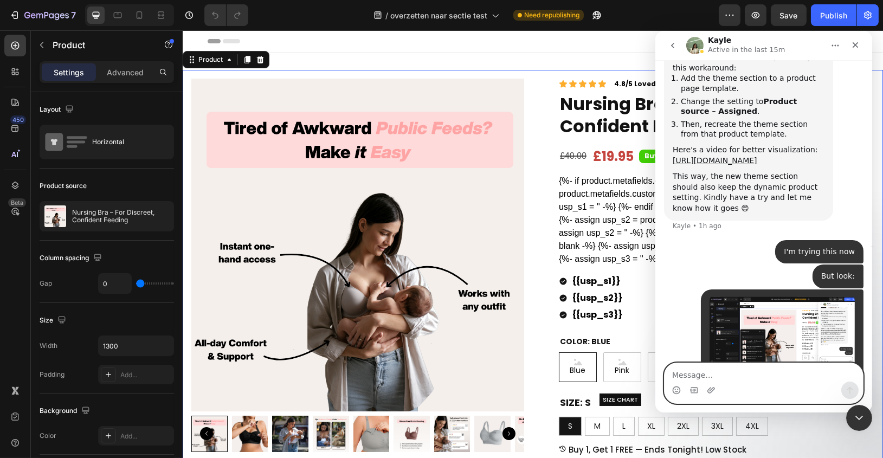
scroll to position [3652, 0]
click at [723, 17] on button "button" at bounding box center [730, 15] width 22 height 22
click at [854, 43] on icon "Close" at bounding box center [854, 45] width 9 height 9
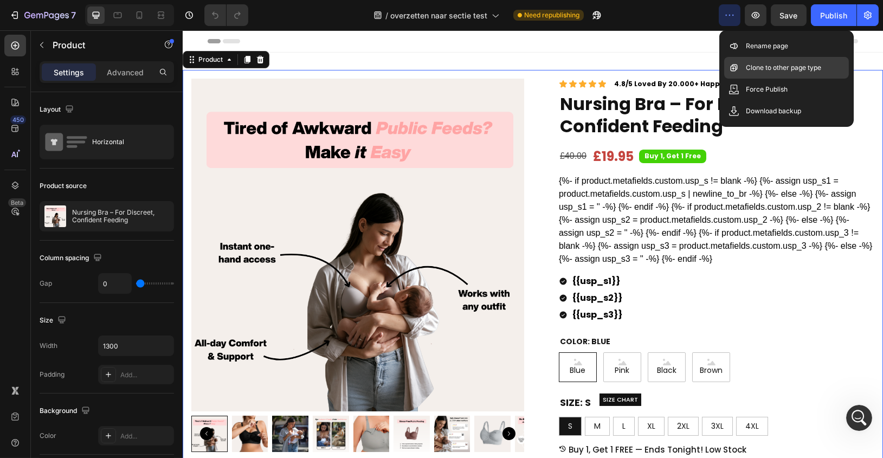
click at [774, 67] on p "Clone to other page type" at bounding box center [783, 67] width 75 height 11
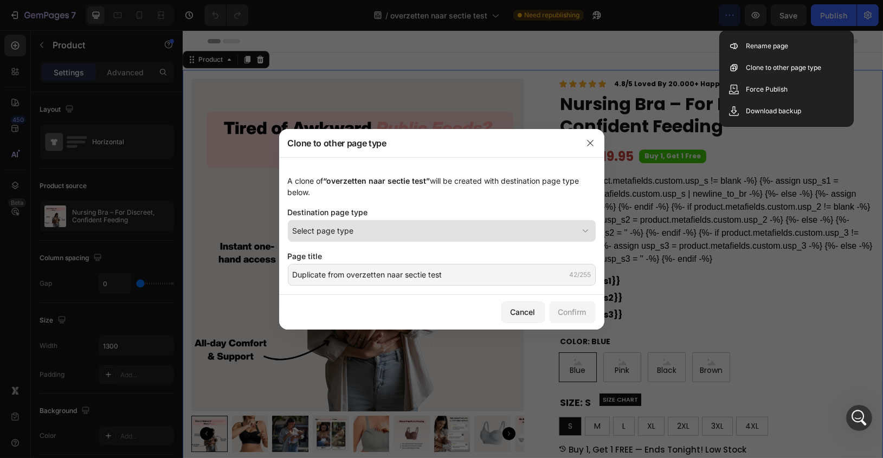
click at [364, 235] on div "Select page type" at bounding box center [435, 230] width 285 height 11
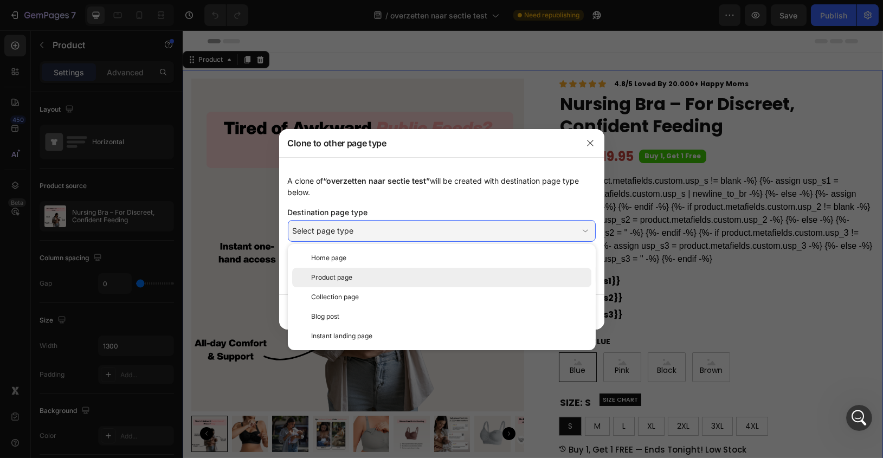
click at [360, 277] on div "Product page" at bounding box center [449, 278] width 275 height 10
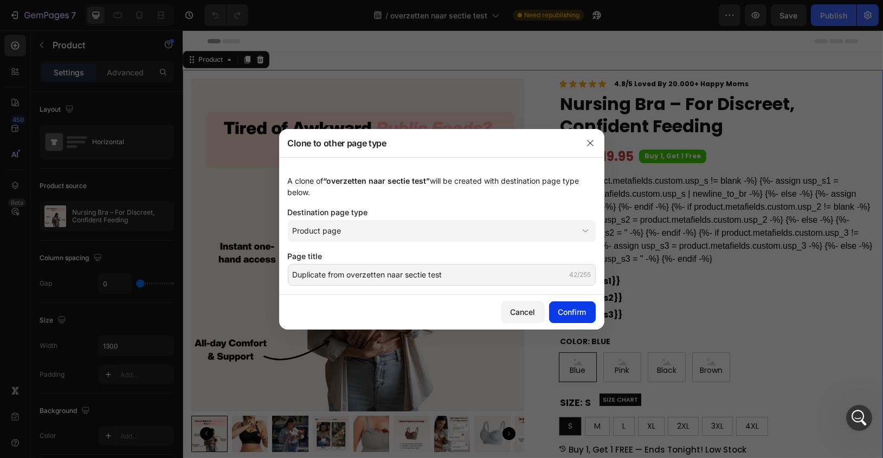
click at [563, 310] on div "Confirm" at bounding box center [572, 311] width 28 height 11
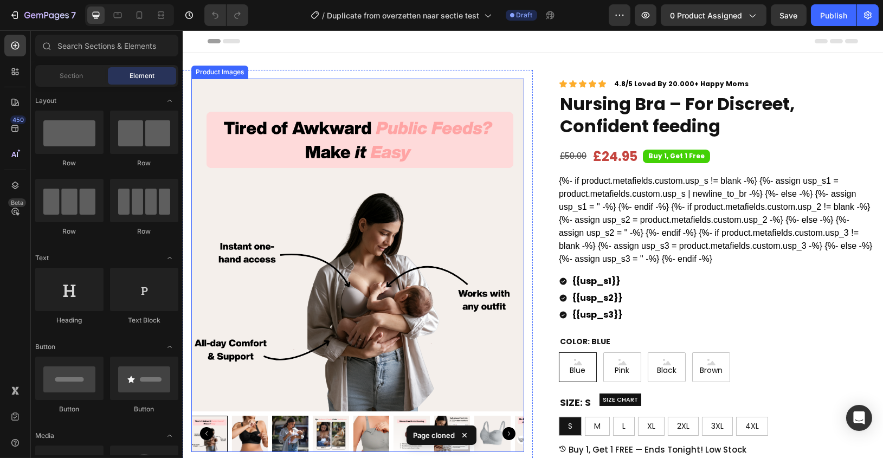
click at [429, 94] on img at bounding box center [357, 245] width 333 height 333
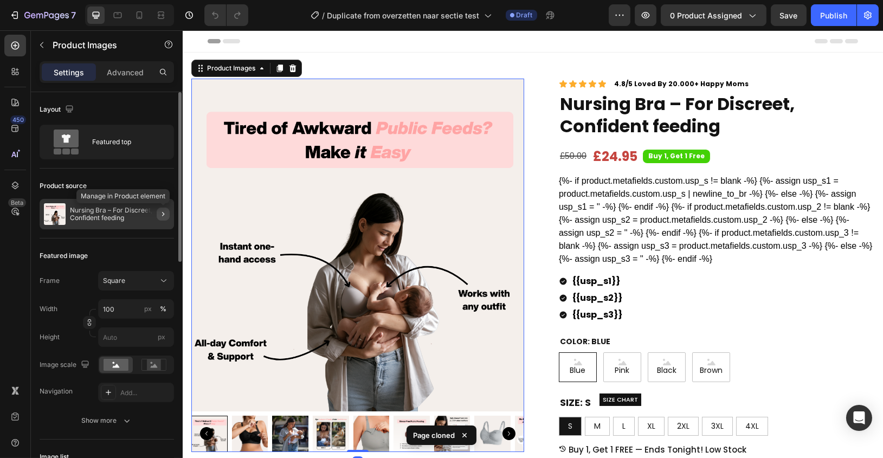
click at [164, 216] on icon "button" at bounding box center [163, 214] width 9 height 9
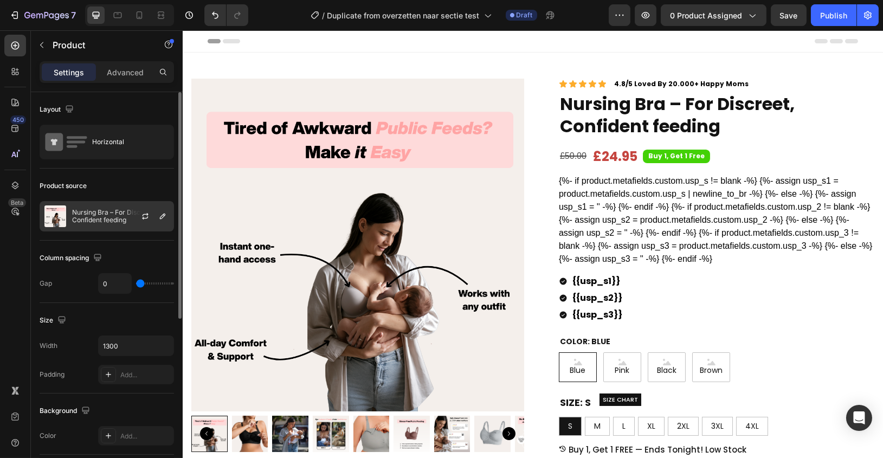
click at [117, 217] on p "Nursing Bra – For Discreet, Confident feeding" at bounding box center [120, 216] width 97 height 15
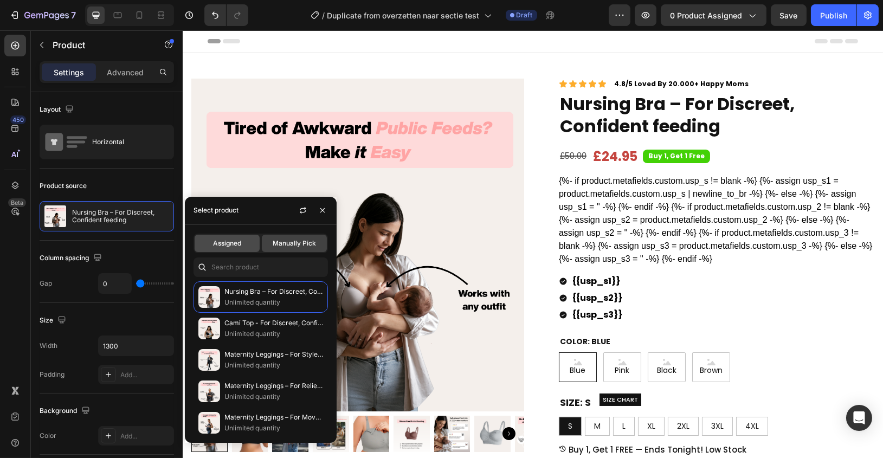
click at [233, 240] on span "Assigned" at bounding box center [227, 243] width 28 height 10
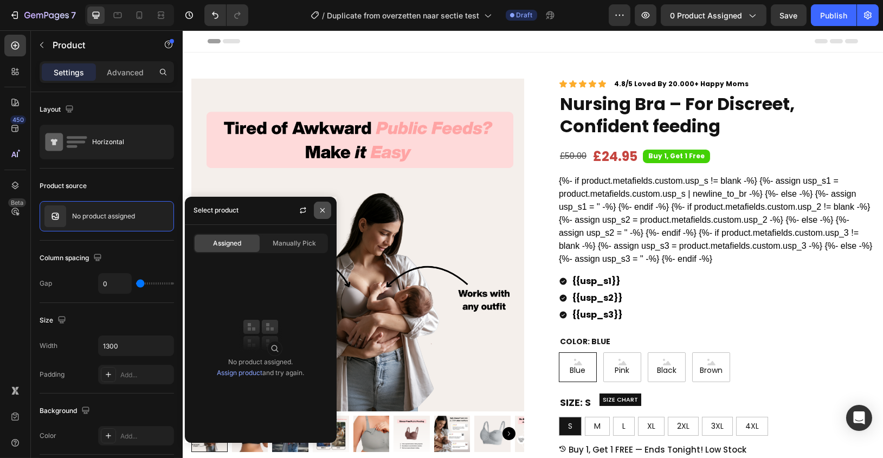
click at [317, 207] on button "button" at bounding box center [322, 210] width 17 height 17
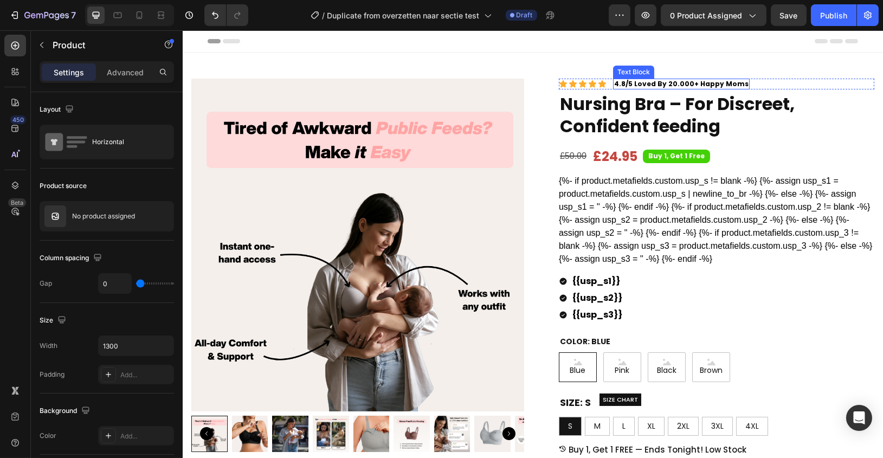
click at [702, 84] on strong "4.8/5 Loved By 20.000+ Happy Moms" at bounding box center [681, 83] width 134 height 9
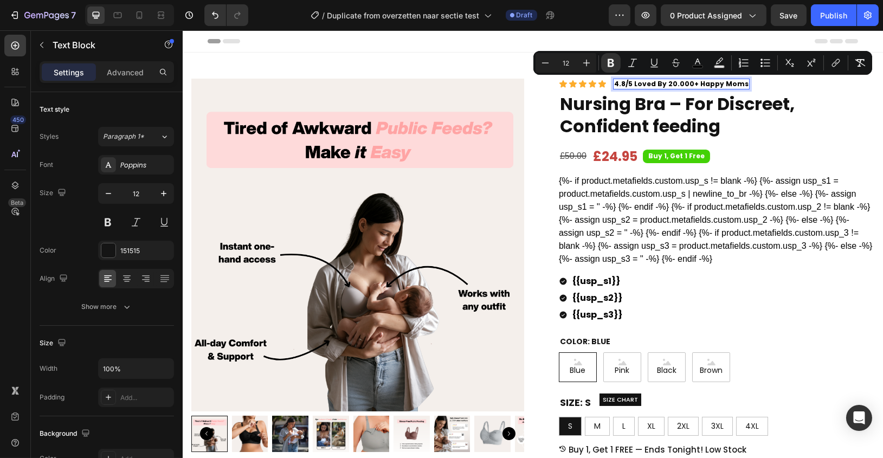
click at [716, 85] on strong "4.8/5 Loved By 20.000+ Happy Moms" at bounding box center [681, 83] width 134 height 9
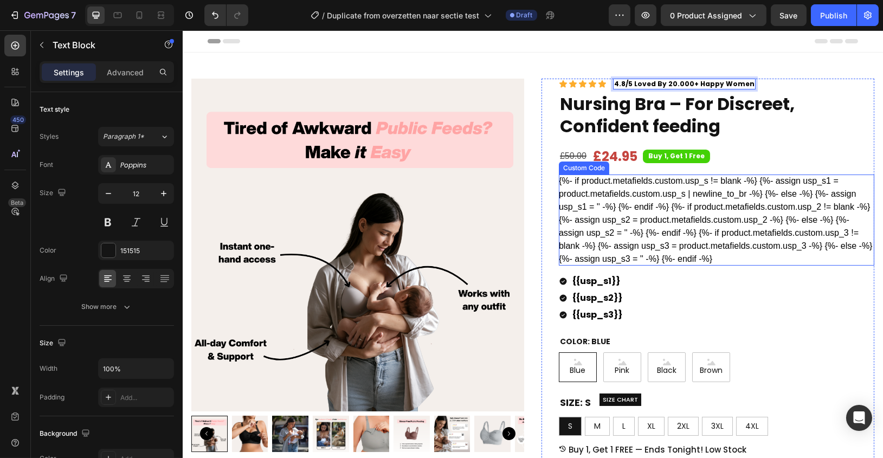
click at [725, 189] on div "{%- if product.metafields.custom.usp_s != blank -%} {%- assign usp_s1 = product…" at bounding box center [715, 220] width 315 height 91
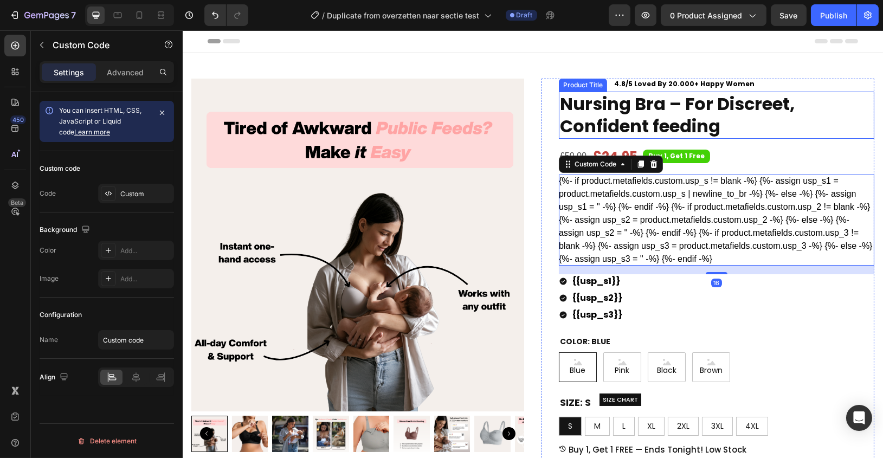
click at [663, 115] on h1 "Nursing Bra – For Discreet, Confident feeding" at bounding box center [715, 115] width 315 height 47
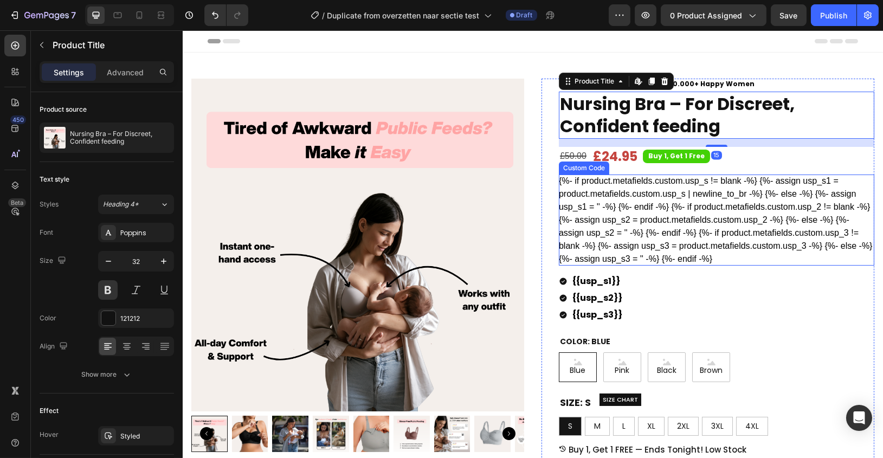
click at [647, 212] on div "{%- if product.metafields.custom.usp_s != blank -%} {%- assign usp_s1 = product…" at bounding box center [715, 220] width 315 height 91
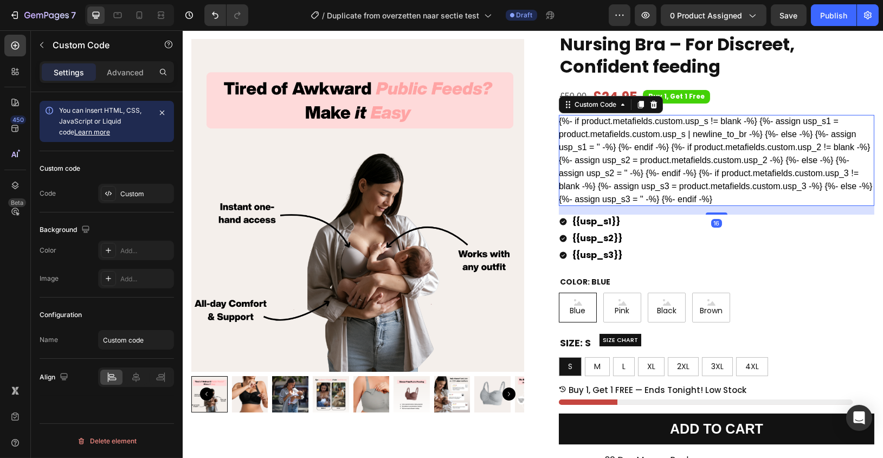
scroll to position [60, 0]
click at [676, 98] on pre "Buy 1, Get 1 Free" at bounding box center [675, 96] width 67 height 13
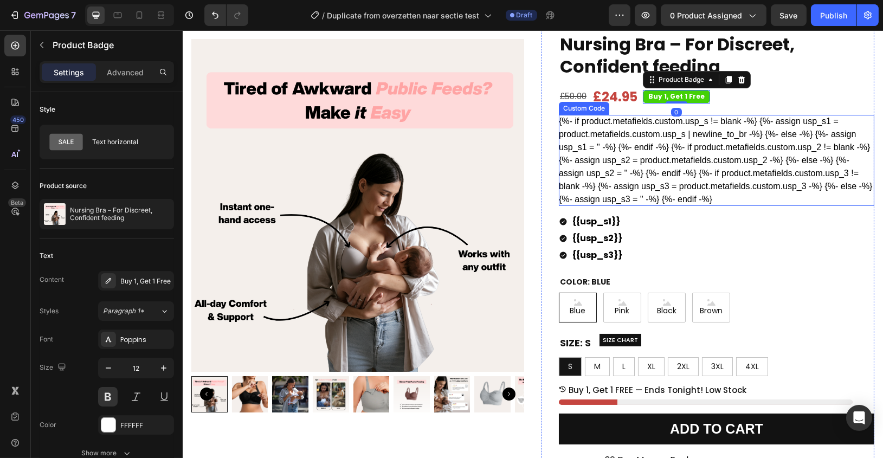
click at [668, 153] on div "{%- if product.metafields.custom.usp_s != blank -%} {%- assign usp_s1 = product…" at bounding box center [715, 160] width 315 height 91
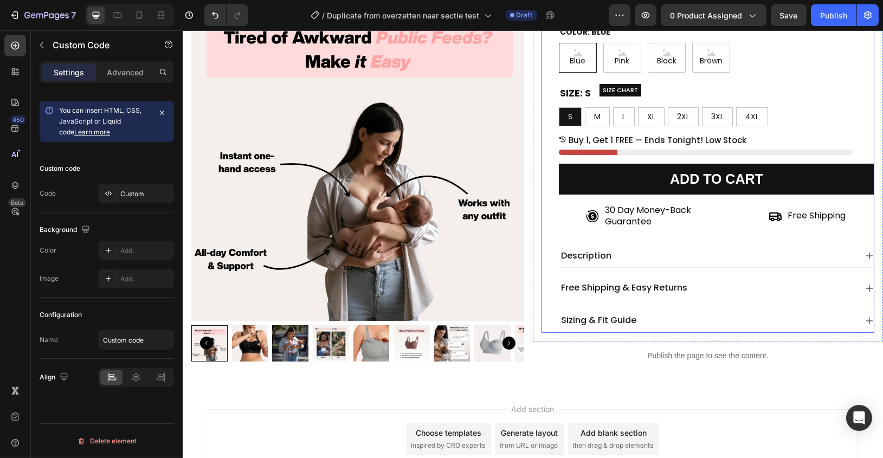
scroll to position [394, 0]
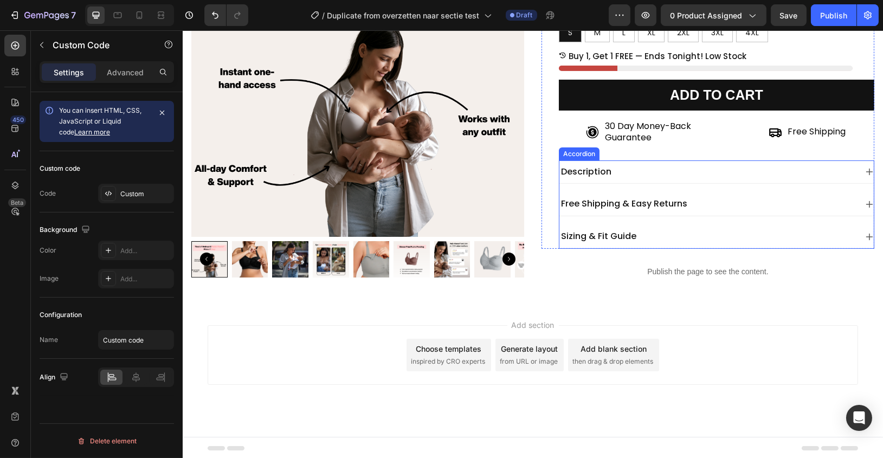
click at [639, 238] on div "Sizing & Fit Guide" at bounding box center [707, 236] width 297 height 15
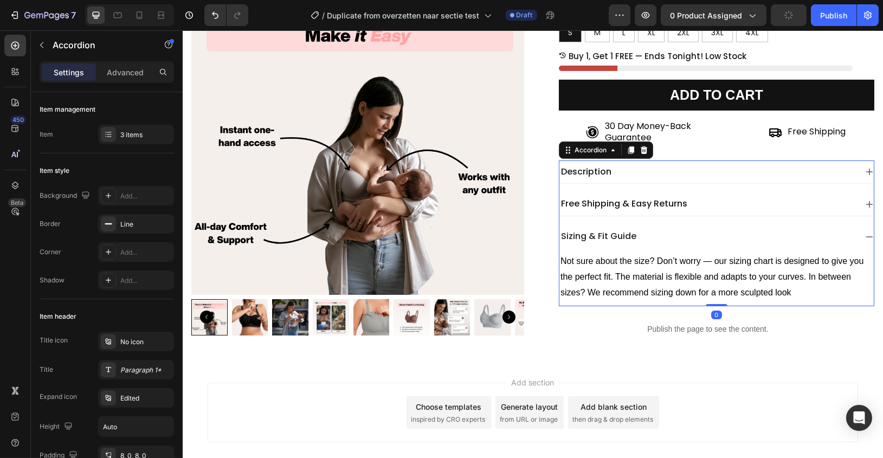
click at [639, 238] on div "Sizing & Fit Guide" at bounding box center [707, 236] width 297 height 15
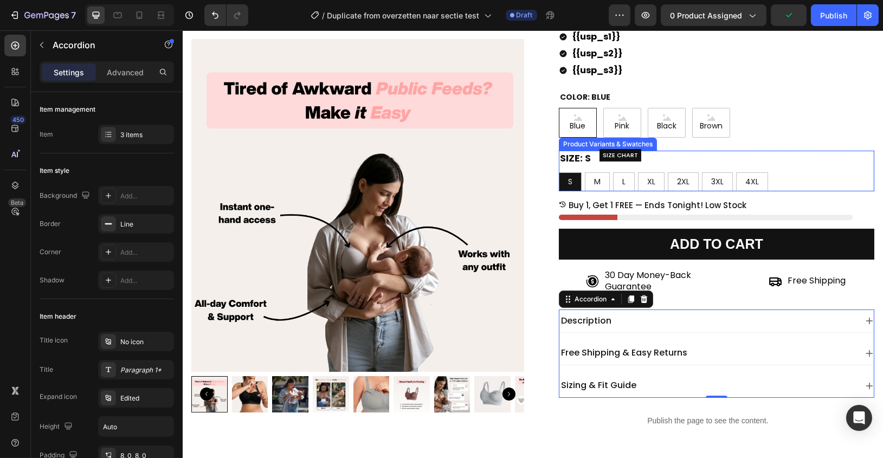
scroll to position [240, 0]
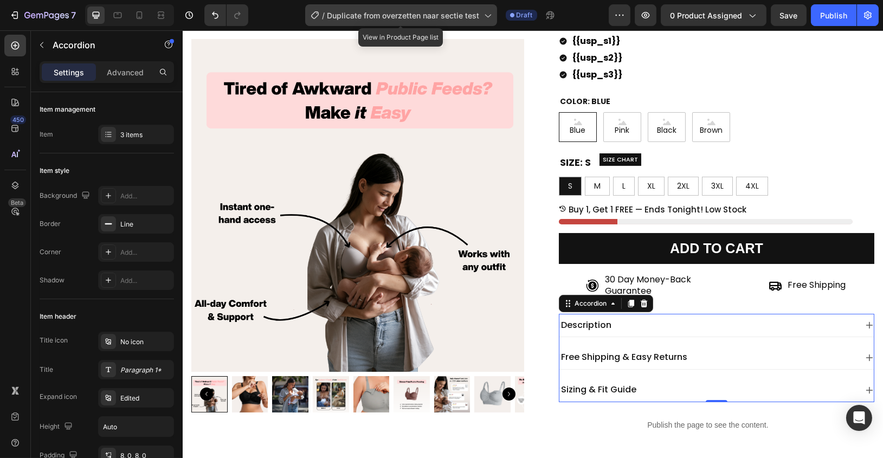
click at [439, 15] on span "Duplicate from overzetten naar sectie test" at bounding box center [403, 15] width 152 height 11
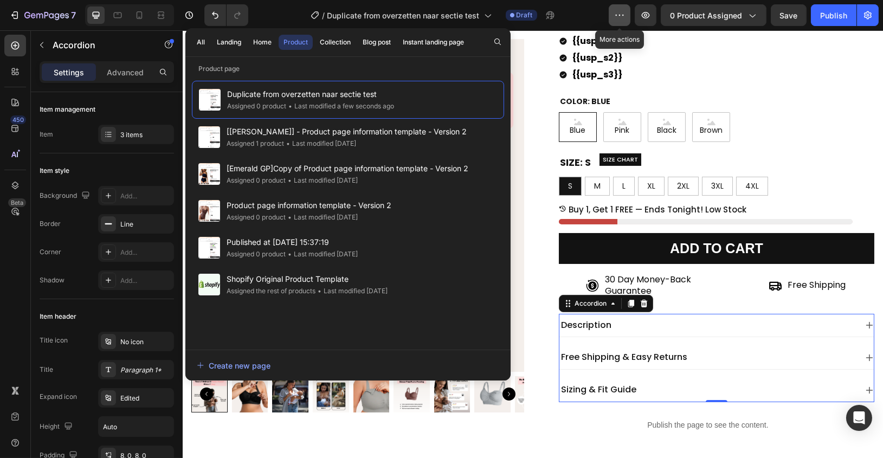
click at [622, 19] on icon "button" at bounding box center [619, 15] width 11 height 11
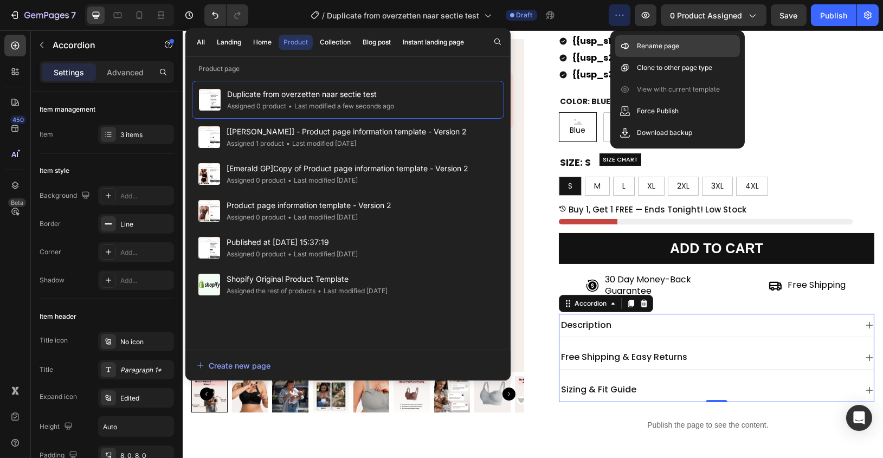
click at [630, 51] on icon at bounding box center [625, 46] width 11 height 11
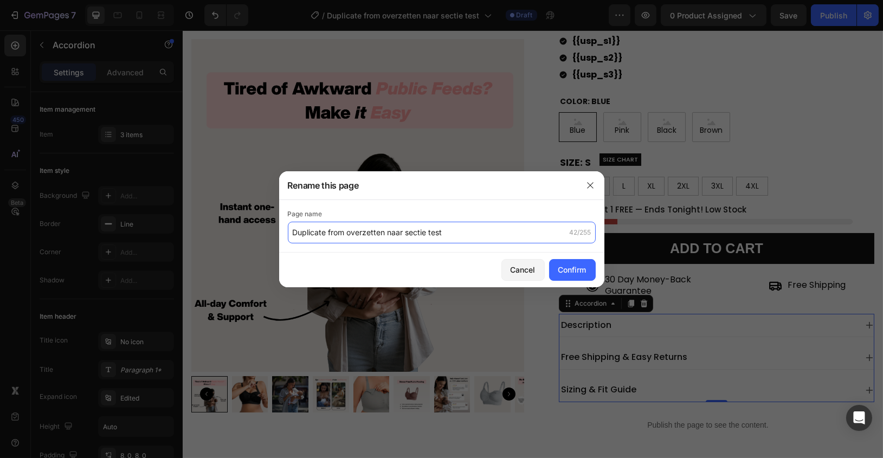
click at [430, 233] on input "Duplicate from overzetten naar sectie test" at bounding box center [442, 233] width 308 height 22
click at [430, 234] on input "Duplicate from overzetten naar sectie test" at bounding box center [442, 233] width 308 height 22
click at [391, 232] on input "Product page - General 27-08/25" at bounding box center [442, 233] width 308 height 22
click at [409, 235] on input "Product page - General 27/08/25" at bounding box center [442, 233] width 308 height 22
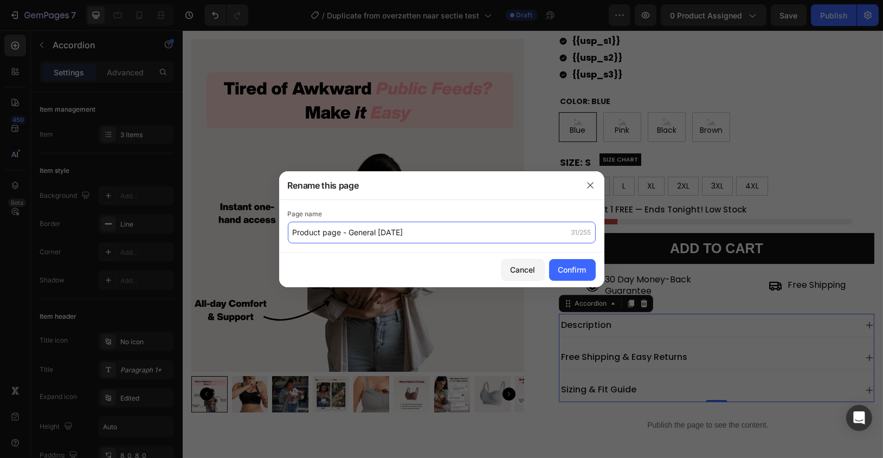
click at [409, 235] on input "Product page - General 27/08/25" at bounding box center [442, 233] width 308 height 22
type input "Product page - General 27/08/25"
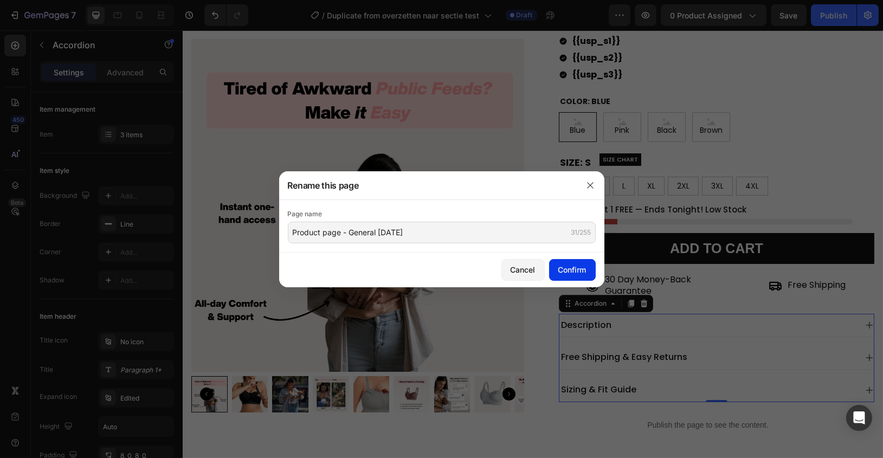
click at [559, 272] on div "Confirm" at bounding box center [572, 269] width 28 height 11
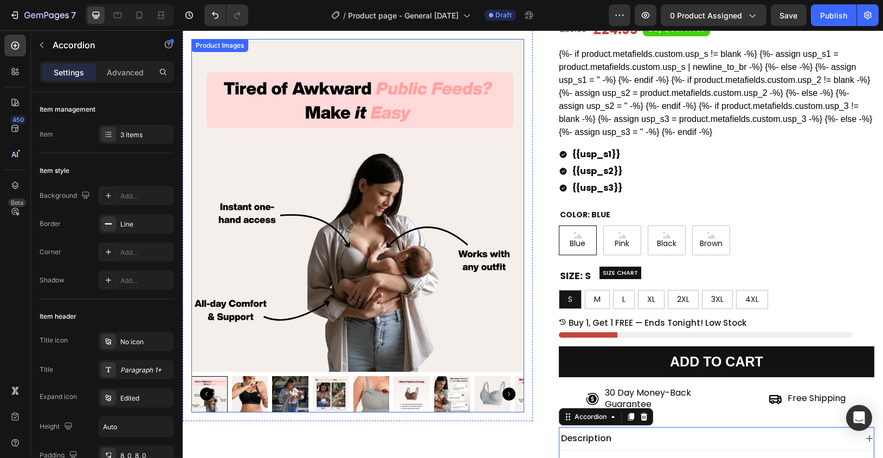
scroll to position [0, 0]
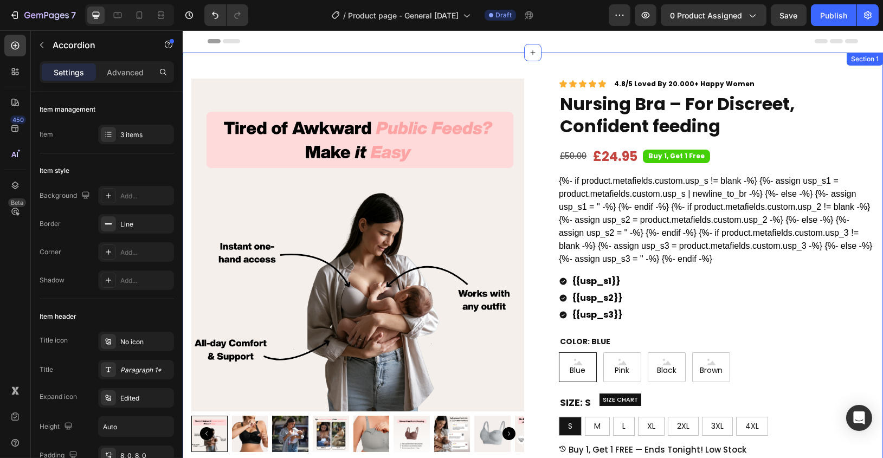
click at [384, 65] on div "Product Images Row Icon Icon Icon Icon Icon Icon List 4.8/5 Loved By 20.000+ Ha…" at bounding box center [532, 375] width 700 height 644
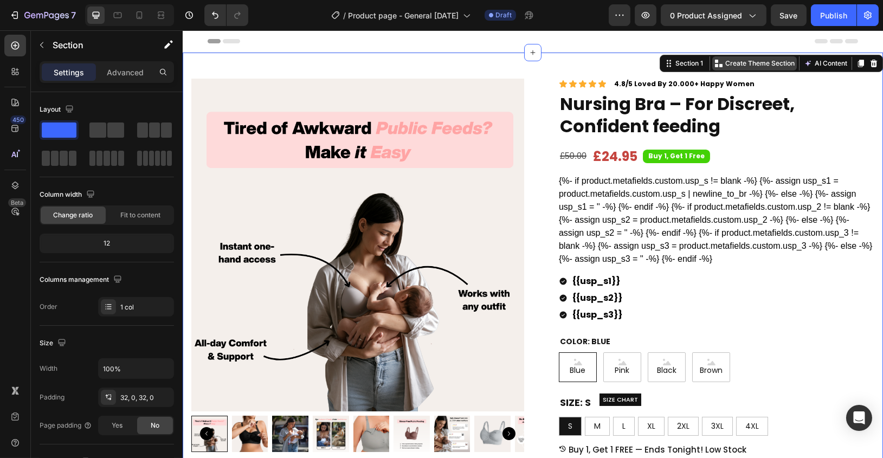
click at [749, 61] on p "Create Theme Section" at bounding box center [759, 64] width 69 height 10
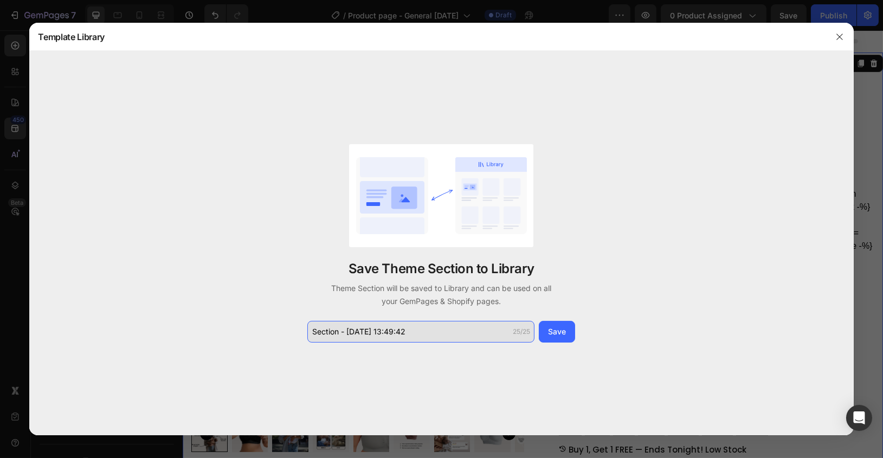
click at [412, 331] on input "Section - Aug 27 13:49:42" at bounding box center [420, 332] width 227 height 22
paste input "Product page - General 27"
click at [312, 331] on input "Product page - General 27" at bounding box center [420, 332] width 227 height 22
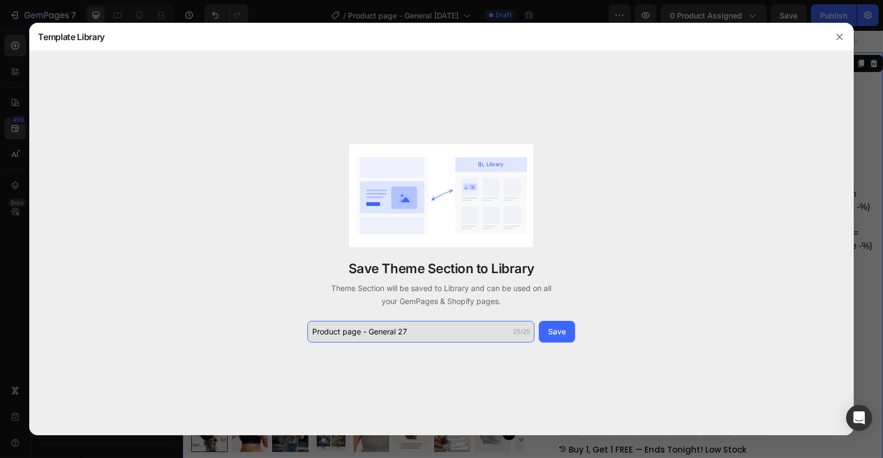
click at [419, 323] on input "Product page - General 27" at bounding box center [420, 332] width 227 height 22
click at [419, 330] on input "Product page - General 27" at bounding box center [420, 332] width 227 height 22
click at [331, 332] on input "Product page - General 27" at bounding box center [420, 332] width 227 height 22
click at [330, 332] on input "Product page - General 27" at bounding box center [420, 332] width 227 height 22
click at [345, 331] on input "Sectio page - General 27" at bounding box center [420, 332] width 227 height 22
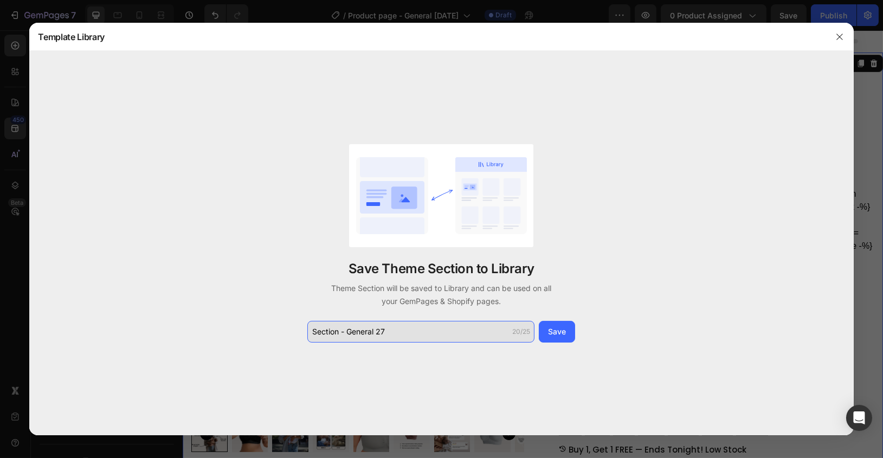
click at [413, 331] on input "Section - General 27" at bounding box center [420, 332] width 227 height 22
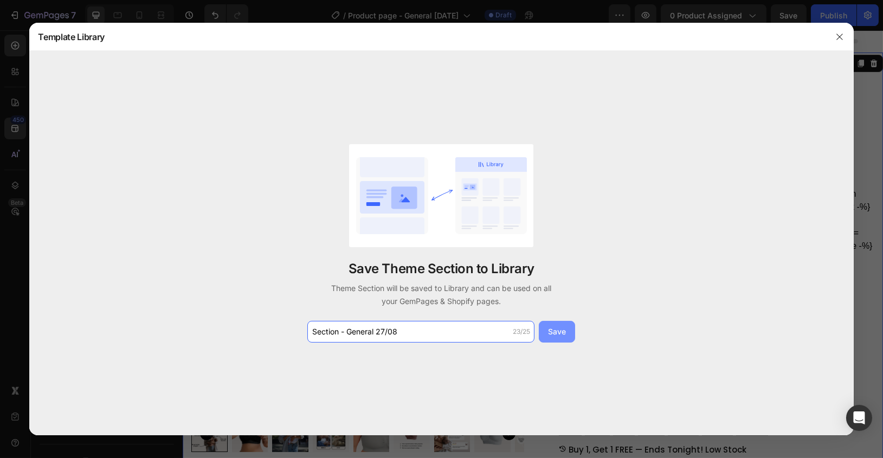
type input "Section - General 27/08"
click at [565, 327] on div "Save" at bounding box center [557, 331] width 18 height 11
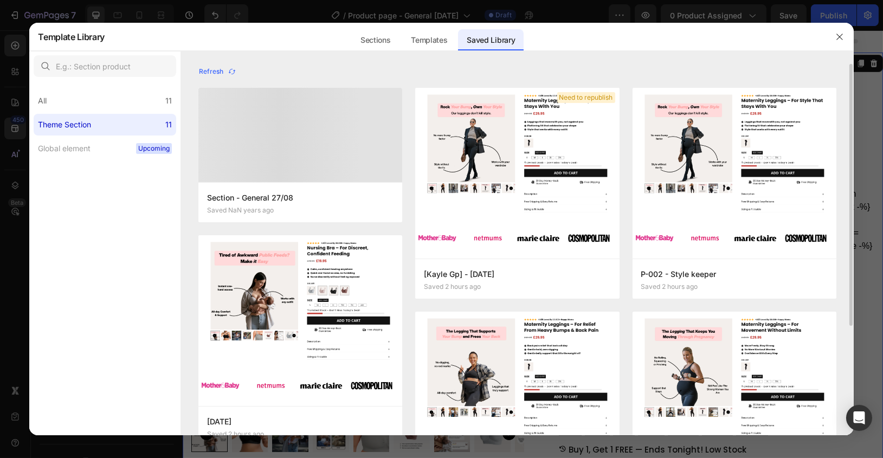
click at [276, 147] on div at bounding box center [300, 135] width 204 height 94
click at [366, 192] on p "Section - General 27/08" at bounding box center [300, 197] width 186 height 13
click at [353, 153] on div at bounding box center [300, 135] width 204 height 94
click at [841, 34] on icon "button" at bounding box center [839, 37] width 9 height 9
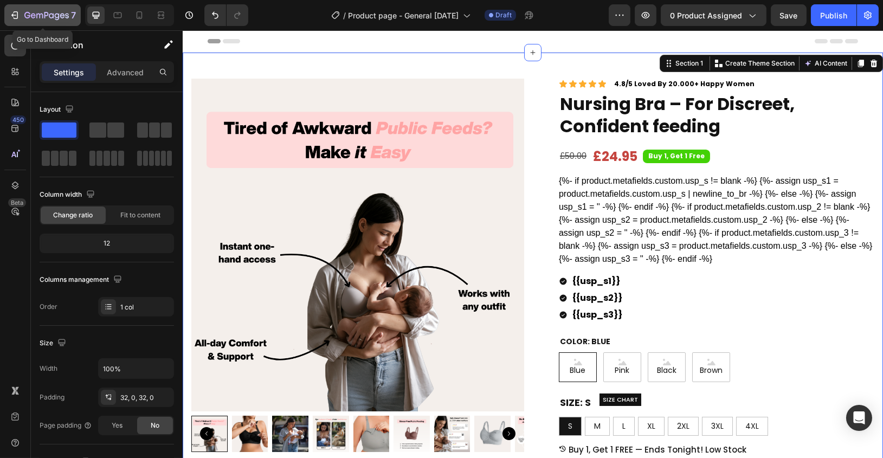
click at [16, 14] on icon "button" at bounding box center [14, 15] width 11 height 11
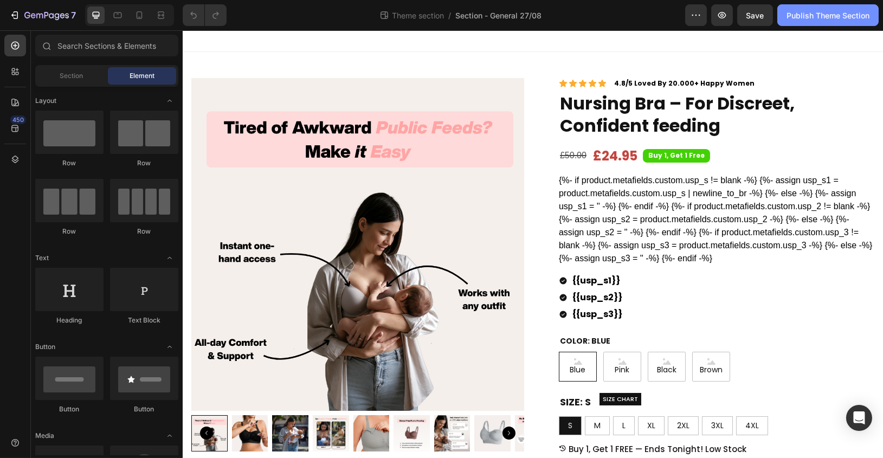
click at [844, 16] on div "Publish Theme Section" at bounding box center [827, 15] width 83 height 11
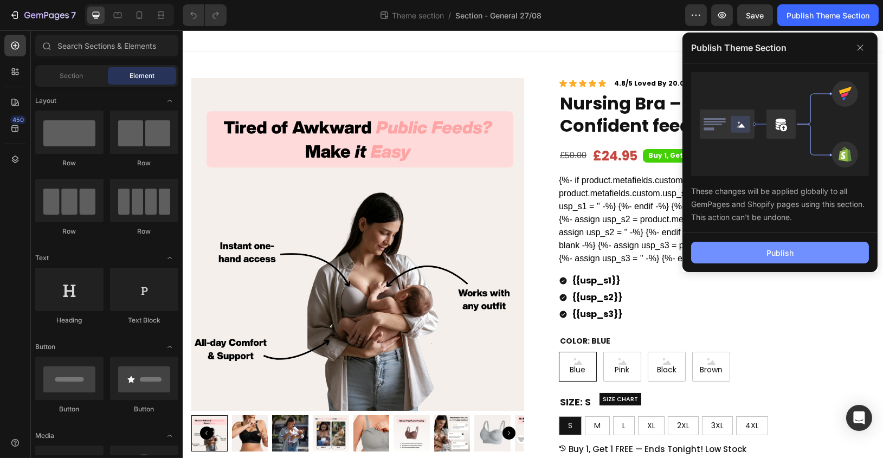
click at [738, 242] on button "Publish" at bounding box center [780, 253] width 178 height 22
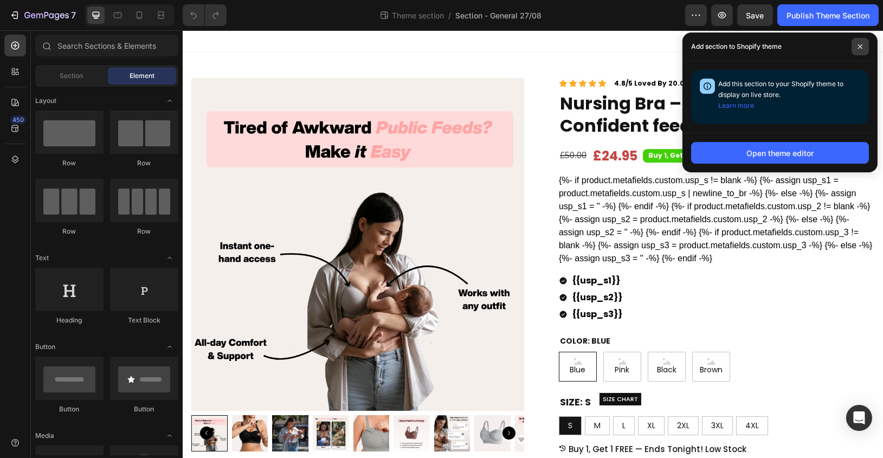
click at [863, 44] on span at bounding box center [860, 46] width 17 height 17
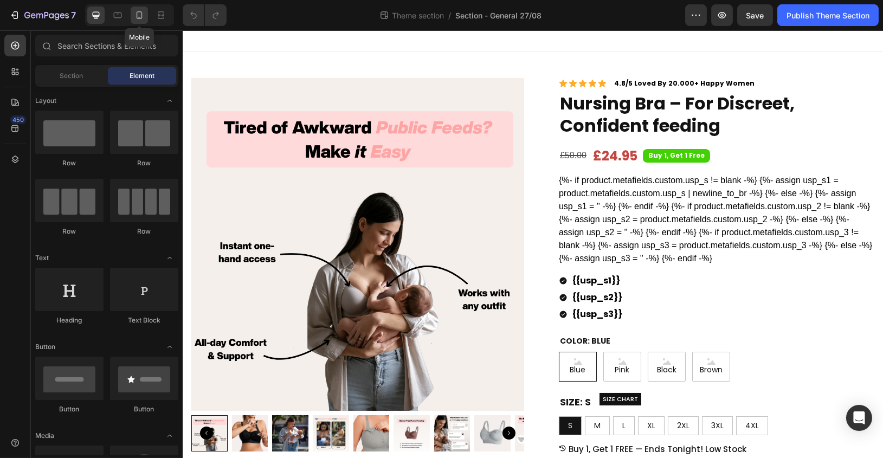
click at [141, 17] on icon at bounding box center [140, 15] width 6 height 8
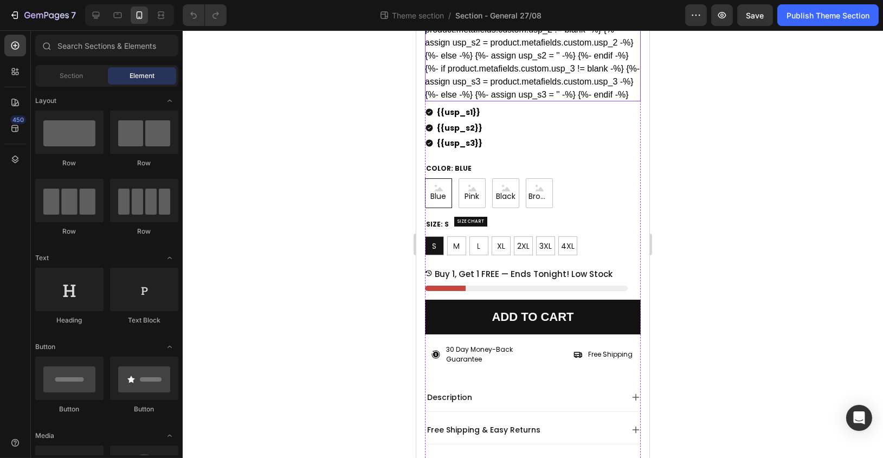
scroll to position [431, 0]
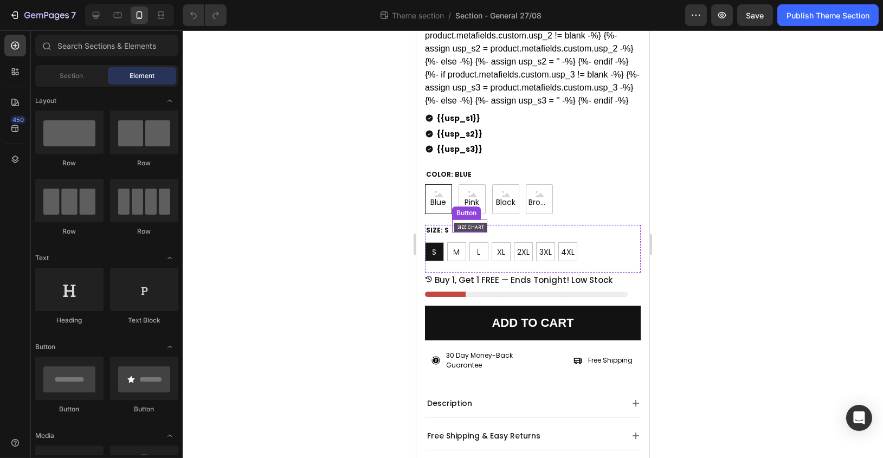
click at [472, 226] on p "SIZE CHART" at bounding box center [470, 228] width 27 height 8
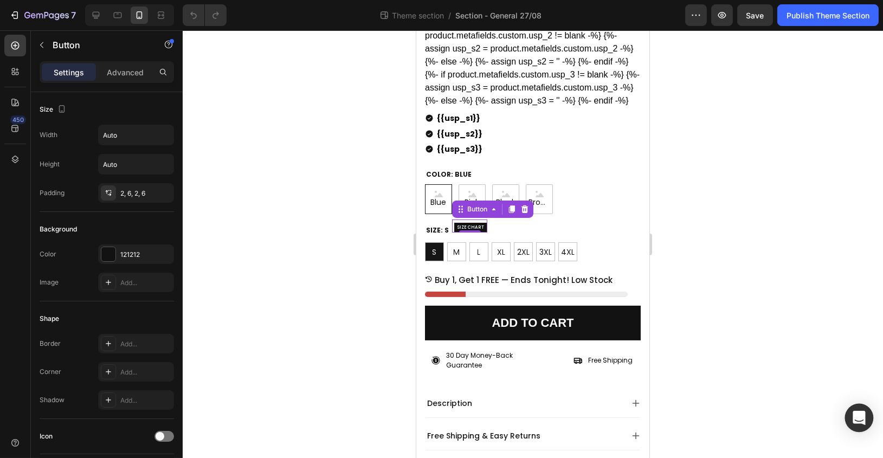
click at [858, 428] on div "Open Intercom Messenger" at bounding box center [859, 418] width 29 height 29
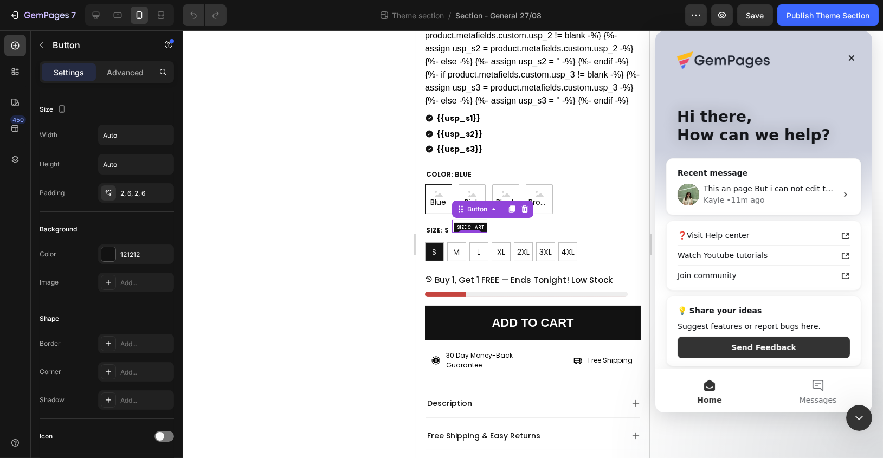
scroll to position [0, 0]
click at [767, 203] on div "Kayle • 11m ago" at bounding box center [769, 200] width 133 height 11
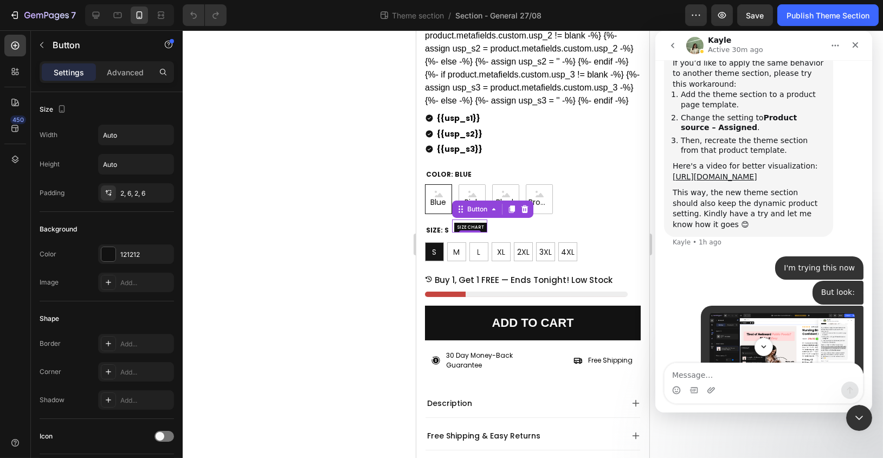
scroll to position [3652, 0]
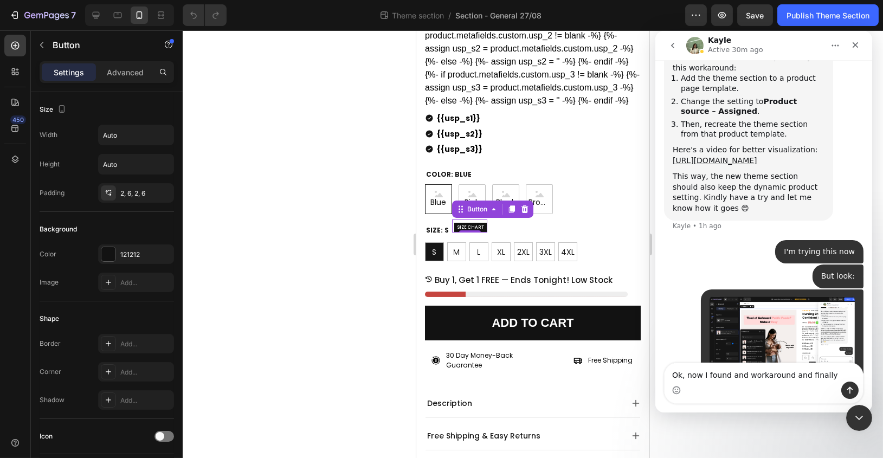
click at [800, 373] on textarea "Ok, now I found and workaround and finally" at bounding box center [763, 372] width 198 height 18
click at [846, 377] on textarea "Ok, now I found and workaround and was finally" at bounding box center [763, 372] width 198 height 18
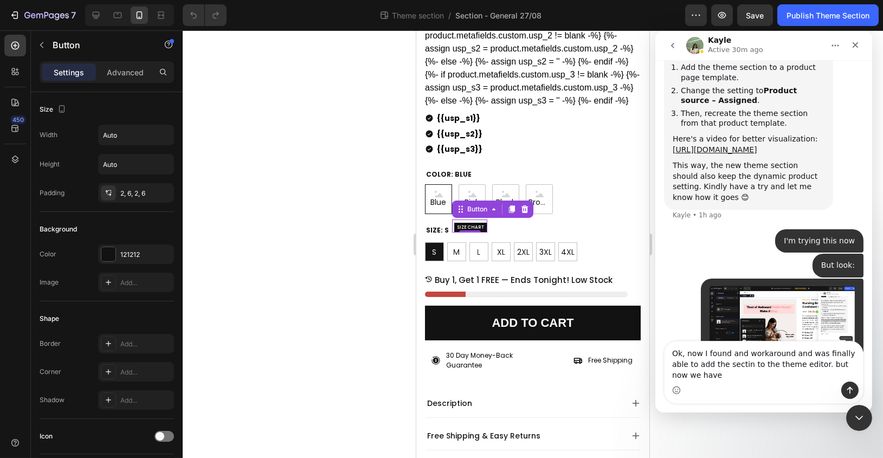
scroll to position [3674, 0]
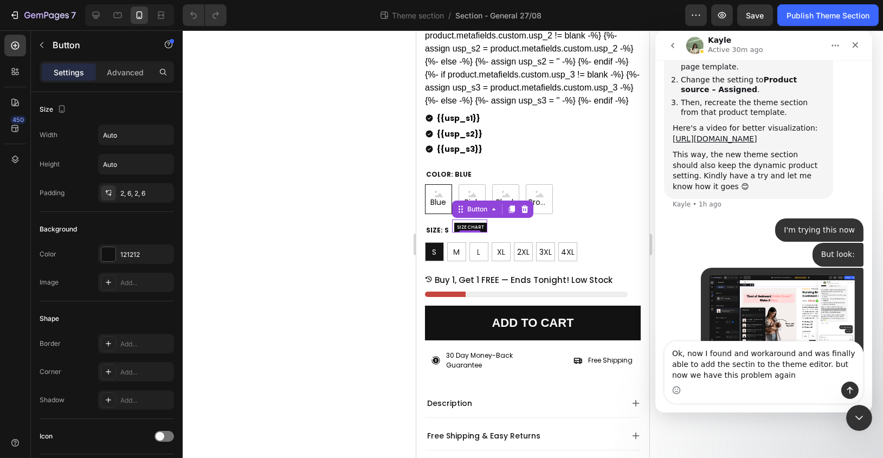
type textarea "Ok, now I found and workaround and was finally able to add the sectin to the th…"
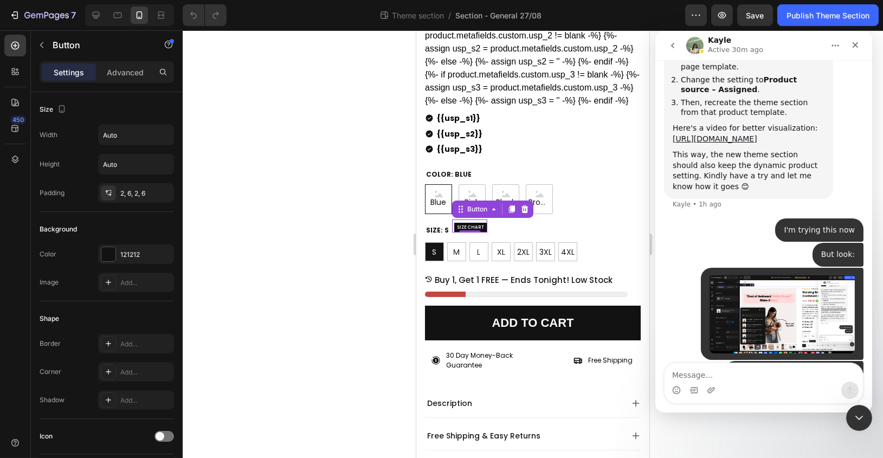
scroll to position [3698, 0]
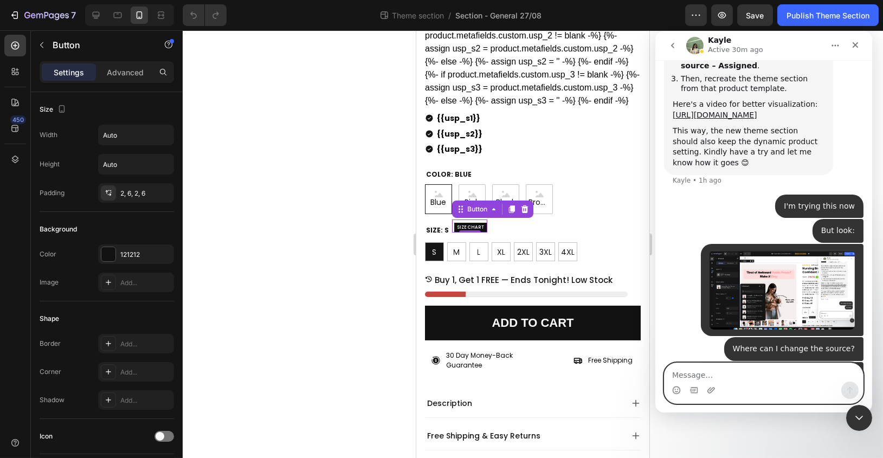
paste textarea "T"
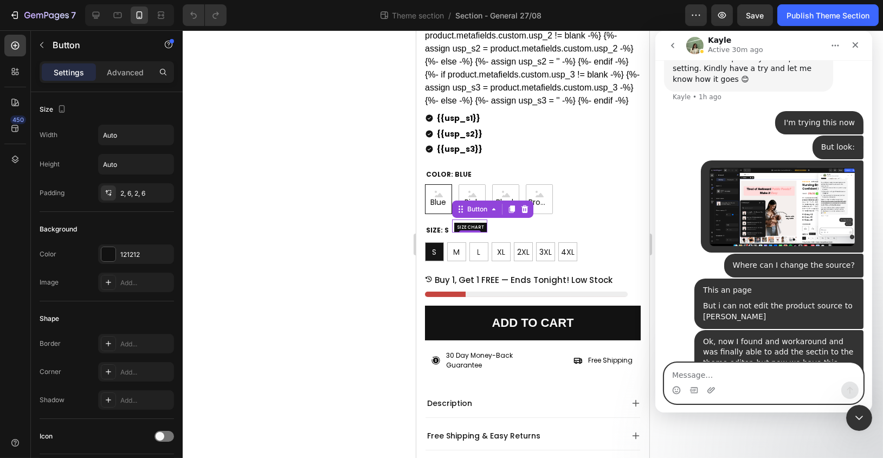
scroll to position [3836, 0]
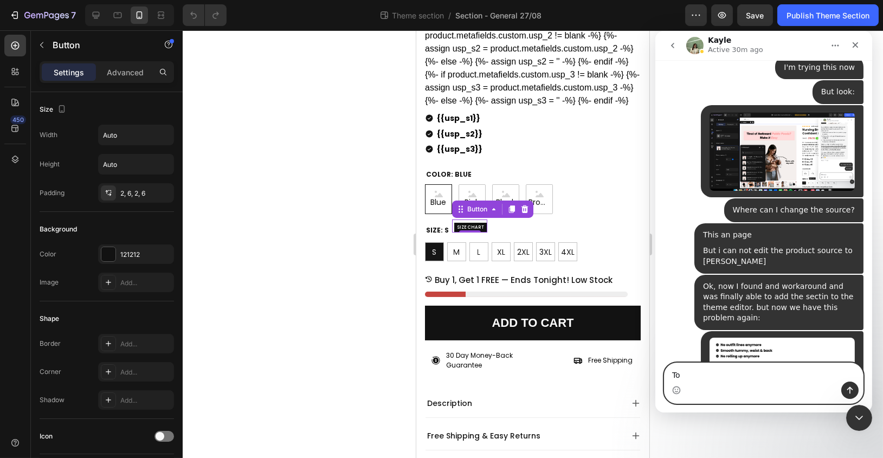
type textarea "T"
type textarea "Two times the size picker..."
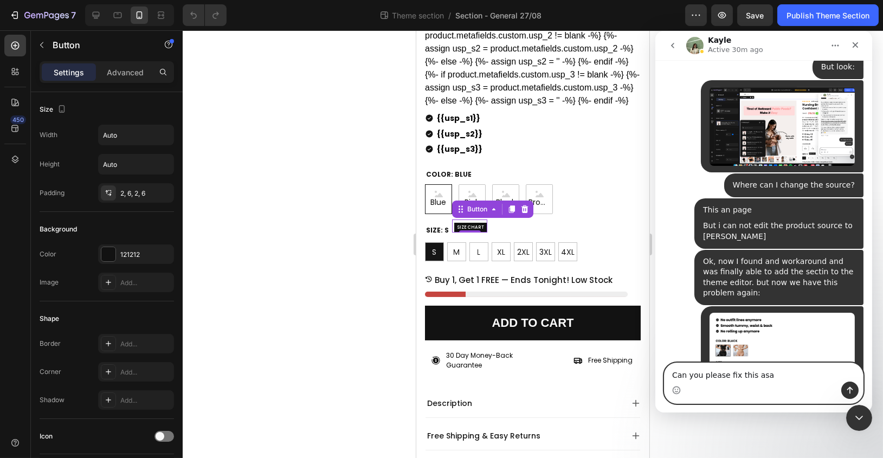
type textarea "Can you please fix this asap"
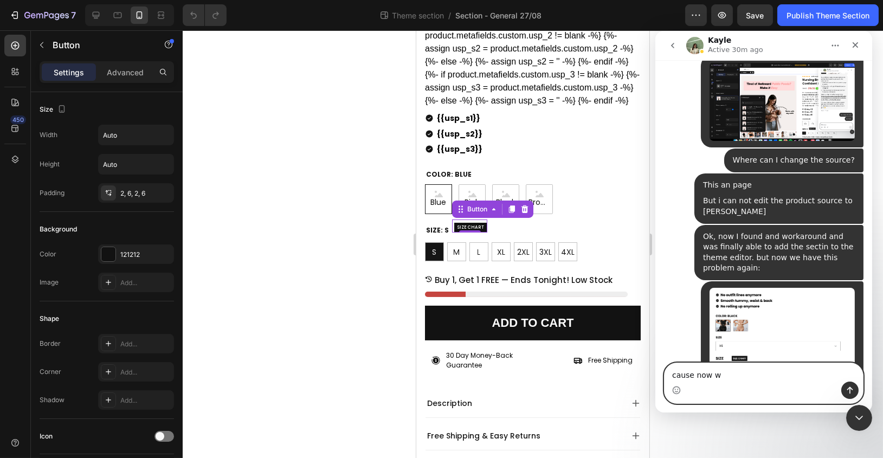
type textarea "cause now"
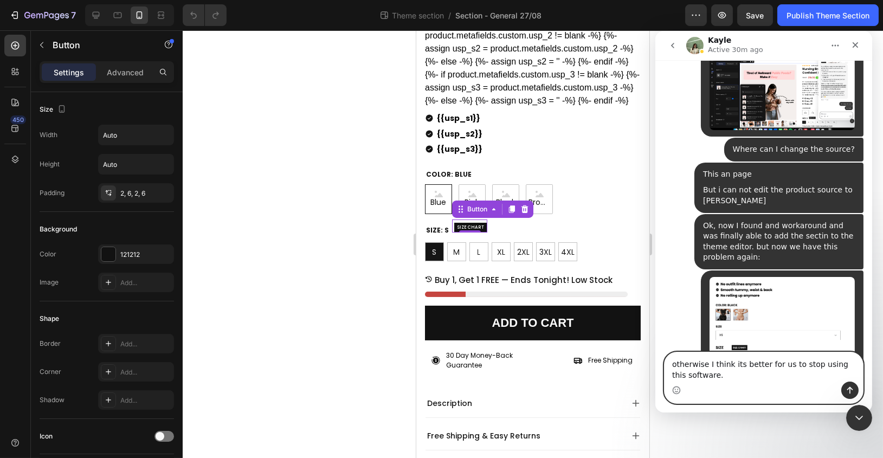
type textarea "otherwise I think its better for us to stop using this software.."
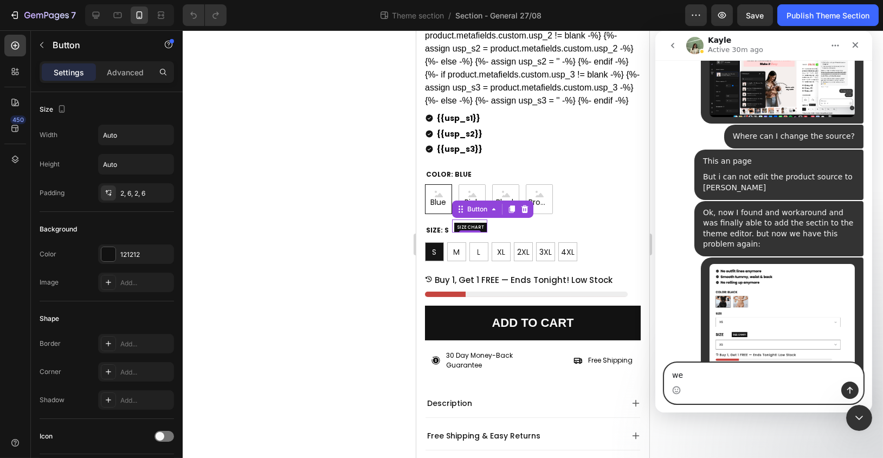
scroll to position [3922, 0]
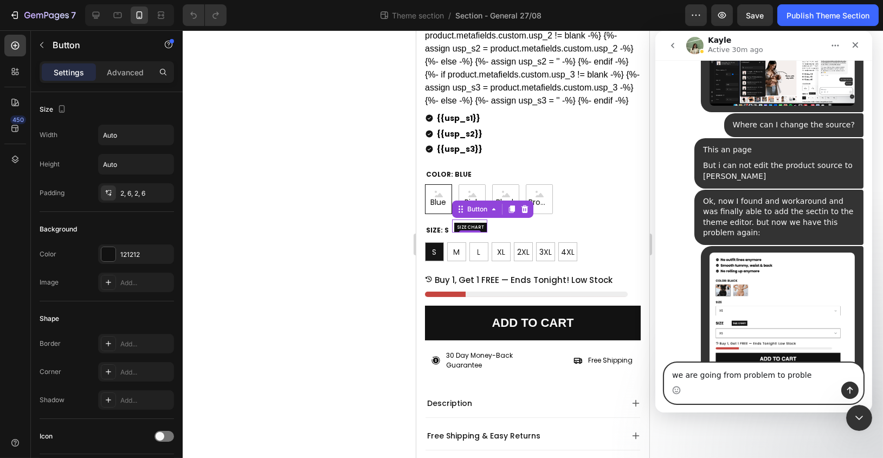
type textarea "we are going from problem to problem"
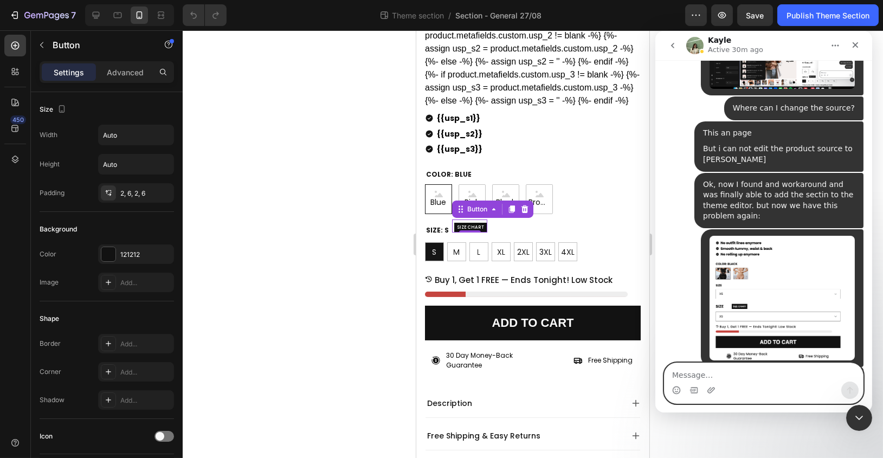
scroll to position [3946, 0]
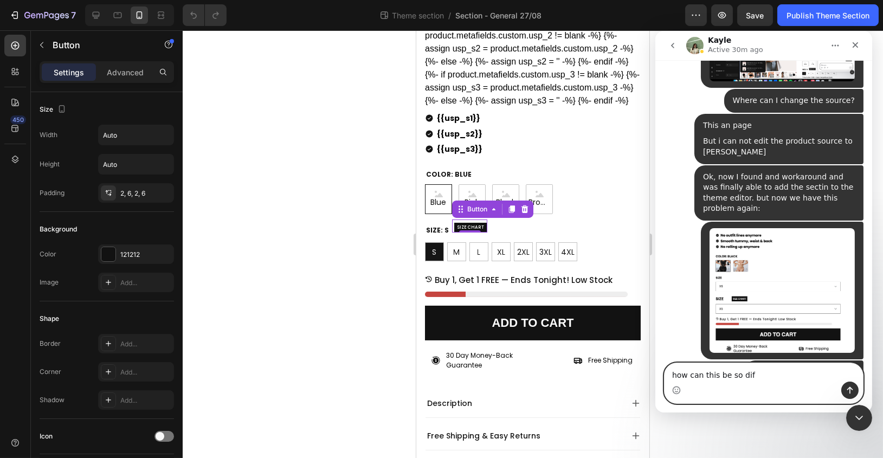
type textarea "how can this be so di"
type textarea "we now really need to fix this.."
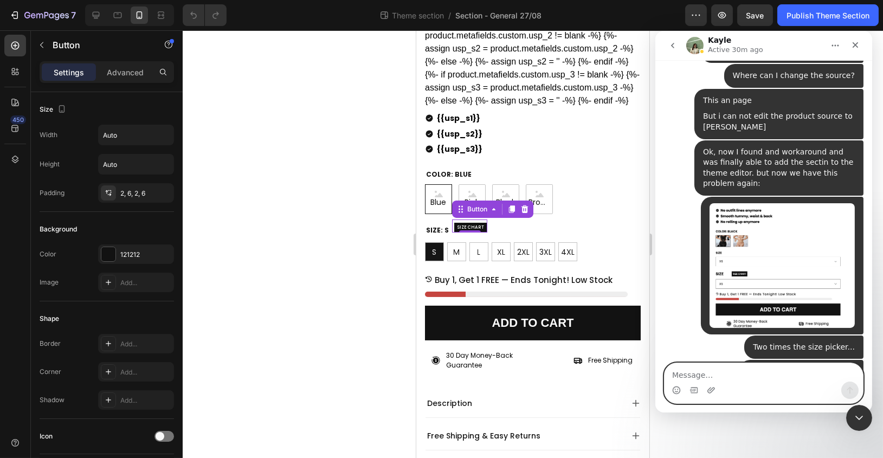
scroll to position [3970, 0]
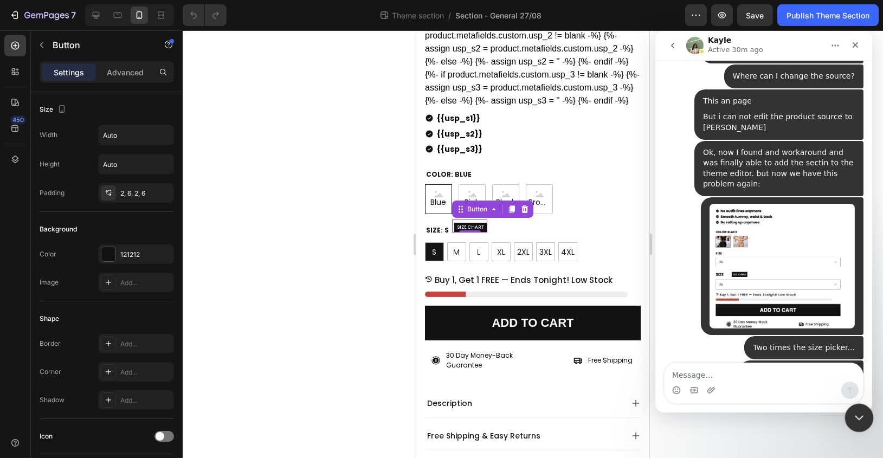
click at [863, 425] on div "Close Intercom Messenger" at bounding box center [857, 416] width 26 height 26
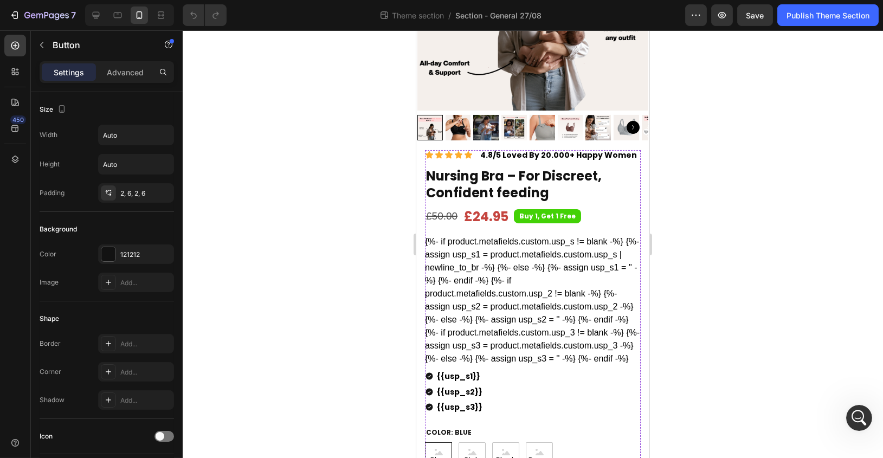
scroll to position [154, 0]
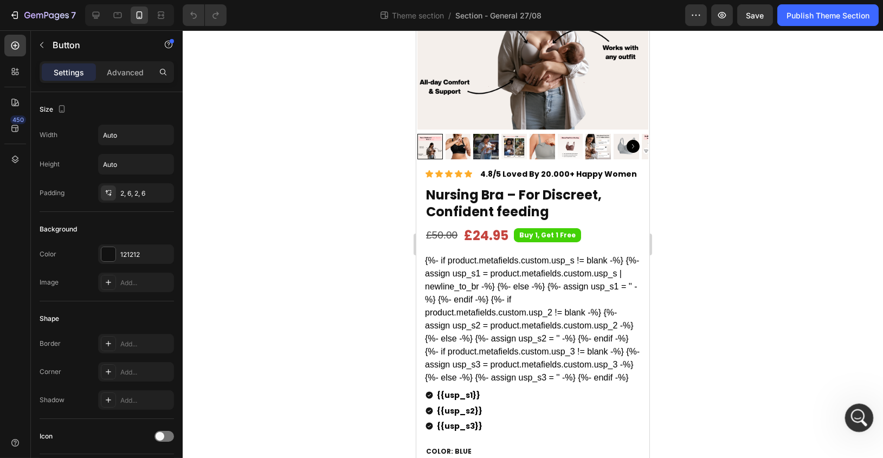
click at [869, 407] on div "Open Intercom Messenger" at bounding box center [857, 416] width 26 height 26
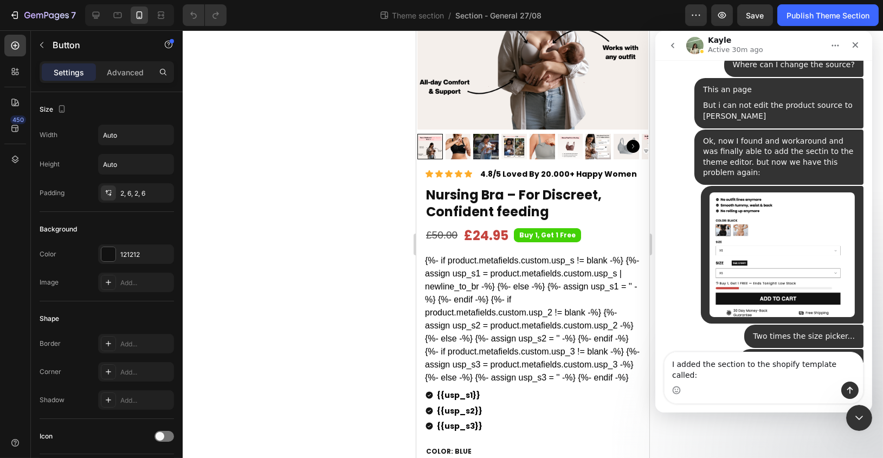
scroll to position [3993, 0]
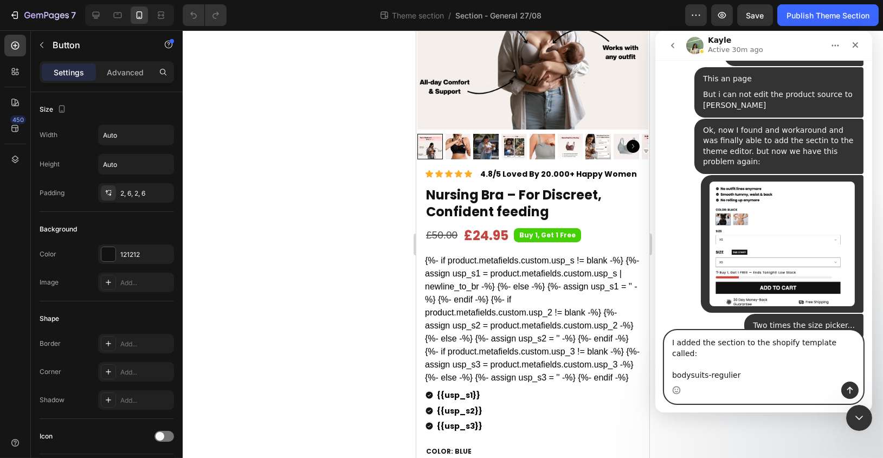
type textarea "I added the section to the shopify template called: bodysuits-regulier"
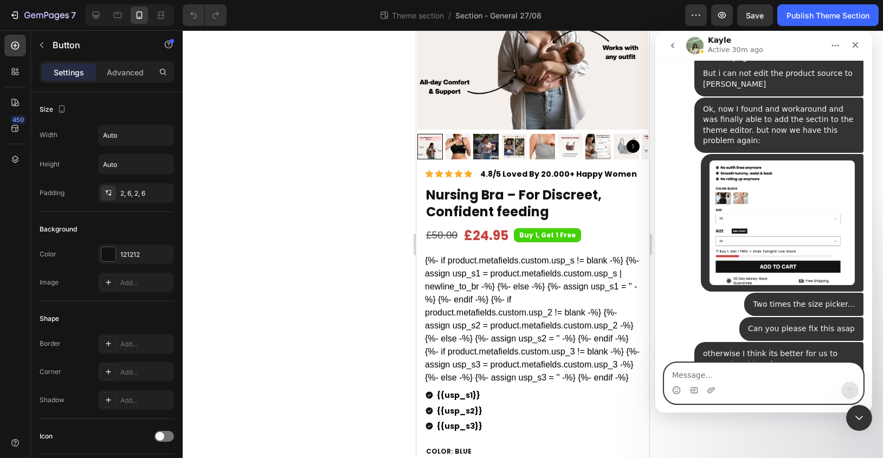
scroll to position [4022, 0]
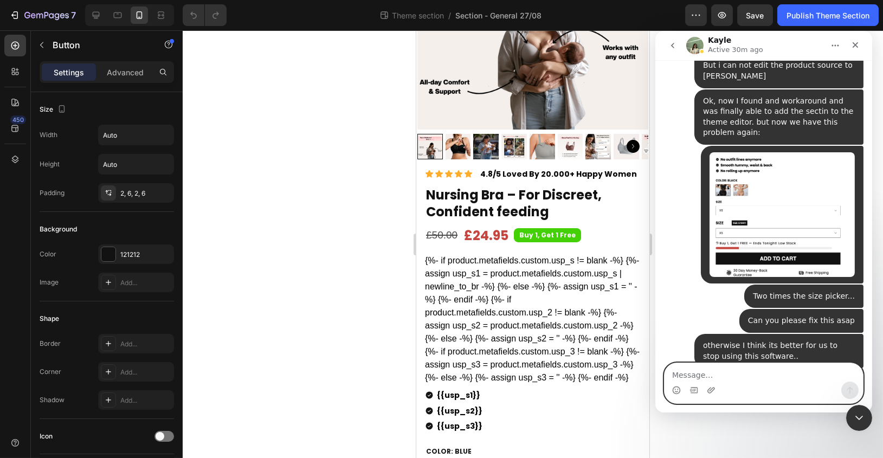
paste textarea "I"
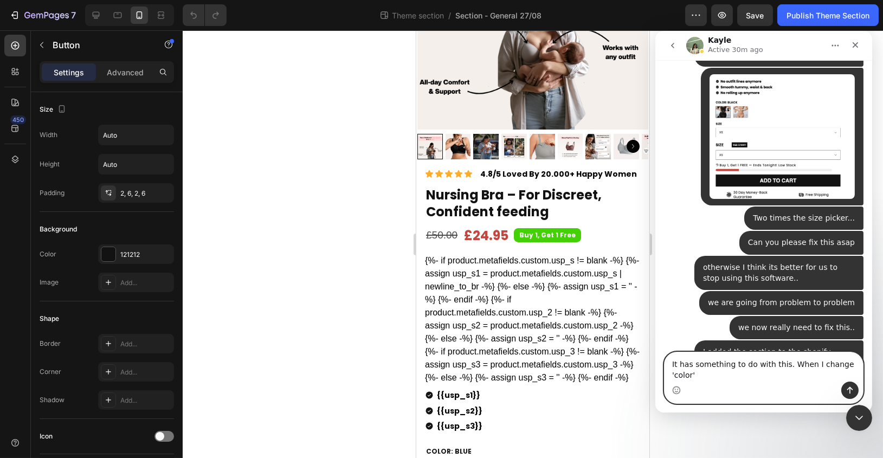
scroll to position [4111, 0]
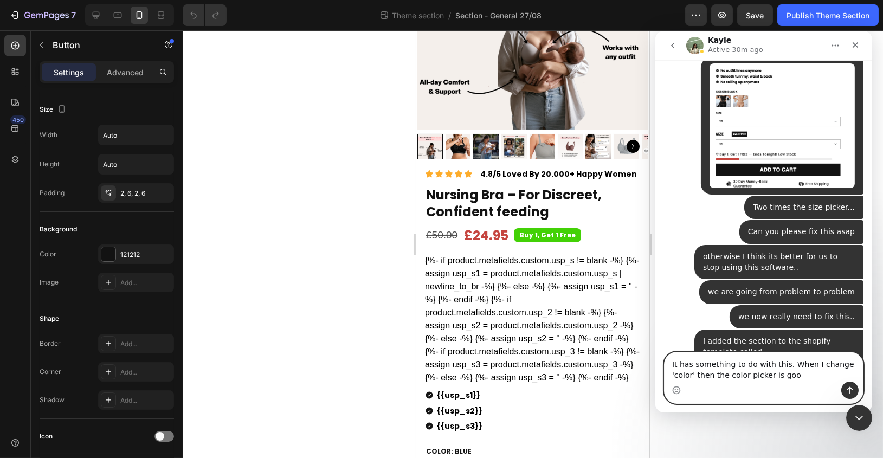
type textarea "It has something to do with this. When I change 'color' then the color picker i…"
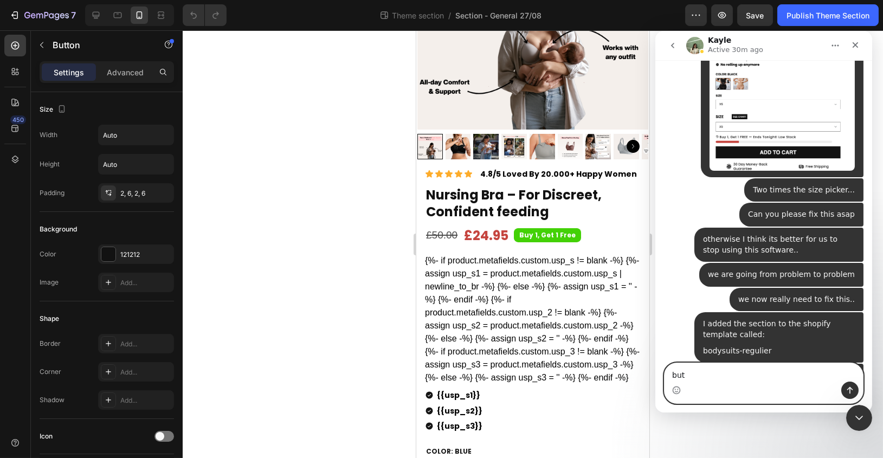
scroll to position [4135, 0]
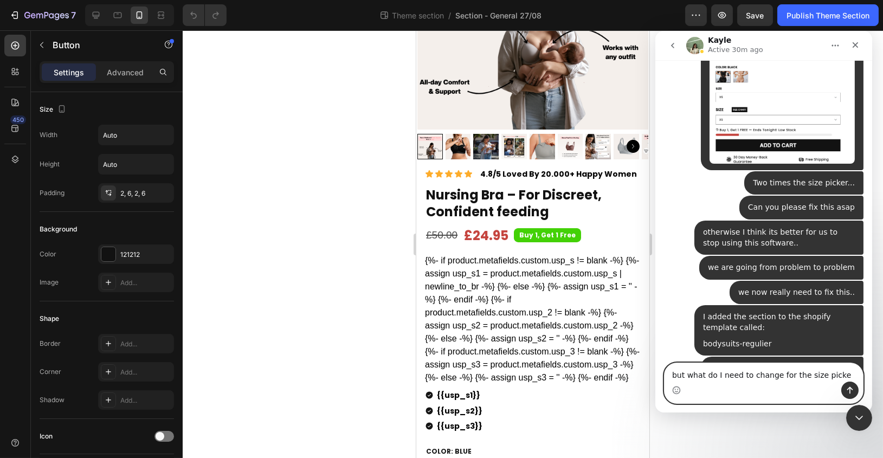
type textarea "but what do I need to change for the size picker"
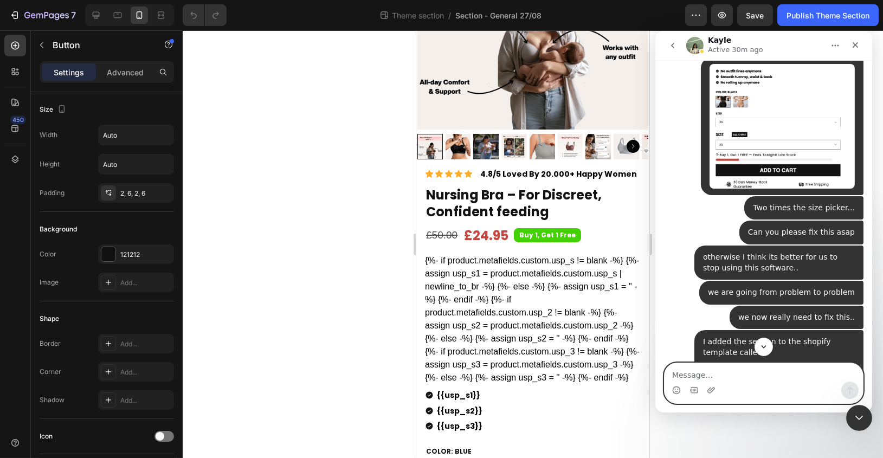
scroll to position [4170, 0]
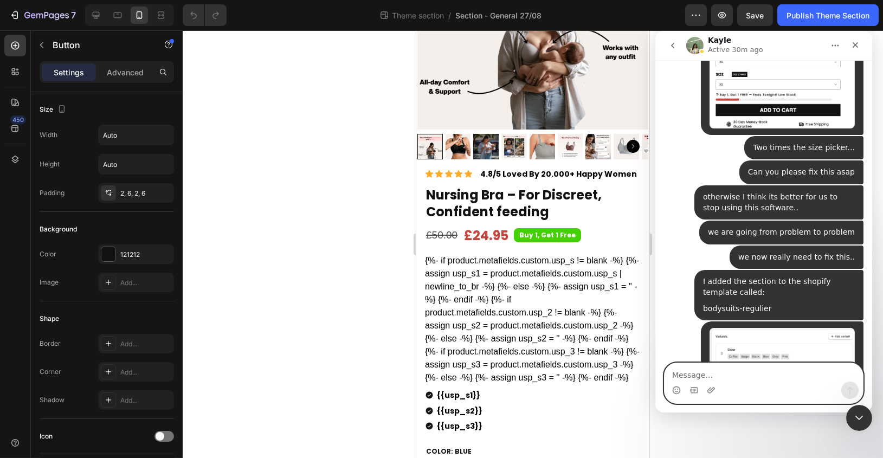
click at [749, 371] on textarea "Message…" at bounding box center [763, 372] width 198 height 18
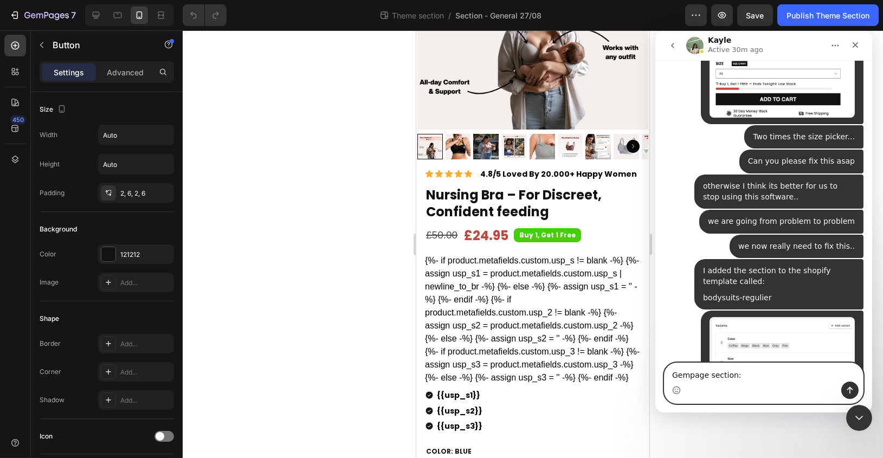
scroll to position [4192, 0]
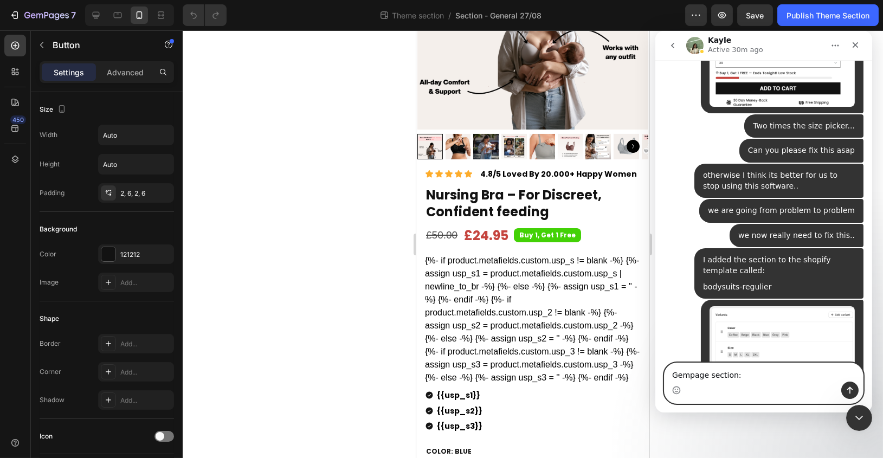
click at [686, 366] on textarea "Gempage section:" at bounding box center [763, 372] width 198 height 18
paste textarea "[URL][DOMAIN_NAME][DOMAIN_NAME]"
type textarea "Gempage section: [URL][DOMAIN_NAME][DOMAIN_NAME]"
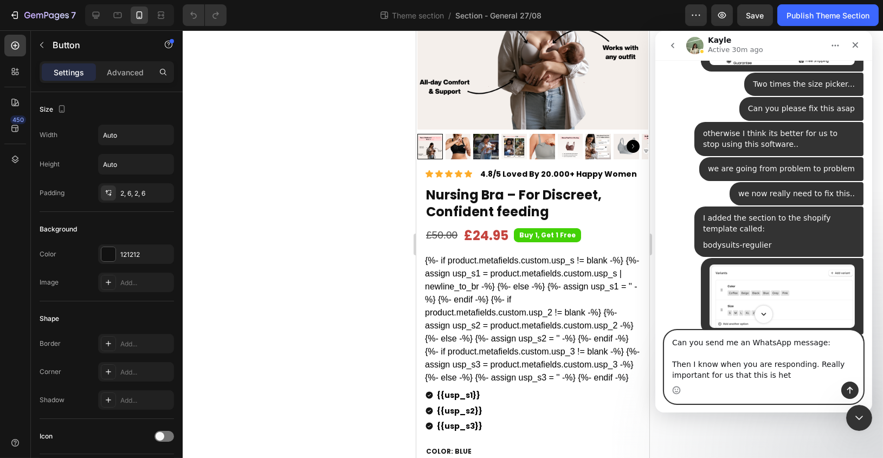
scroll to position [4302, 0]
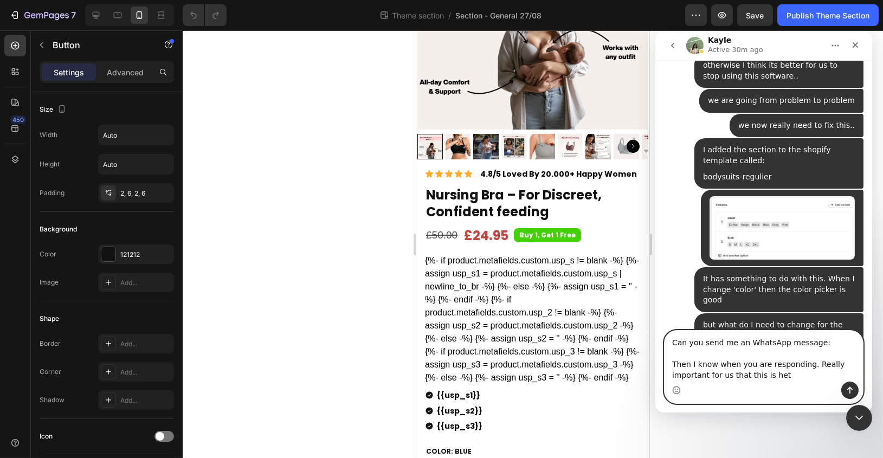
drag, startPoint x: 811, startPoint y: 362, endPoint x: 818, endPoint y: 381, distance: 20.2
click at [818, 379] on textarea "Can you send me an WhatsApp message: Then I know when you are responding. Reall…" at bounding box center [763, 356] width 198 height 51
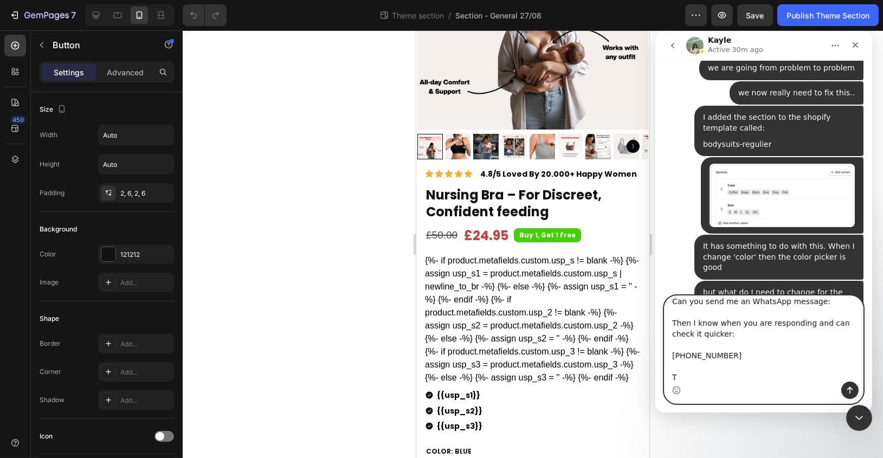
scroll to position [4337, 0]
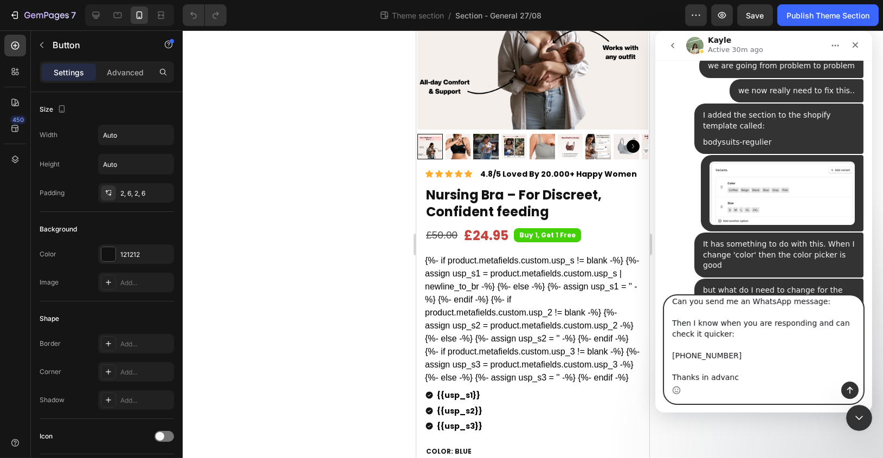
type textarea "Can you send me an WhatsApp message: Then I know when you are responding and ca…"
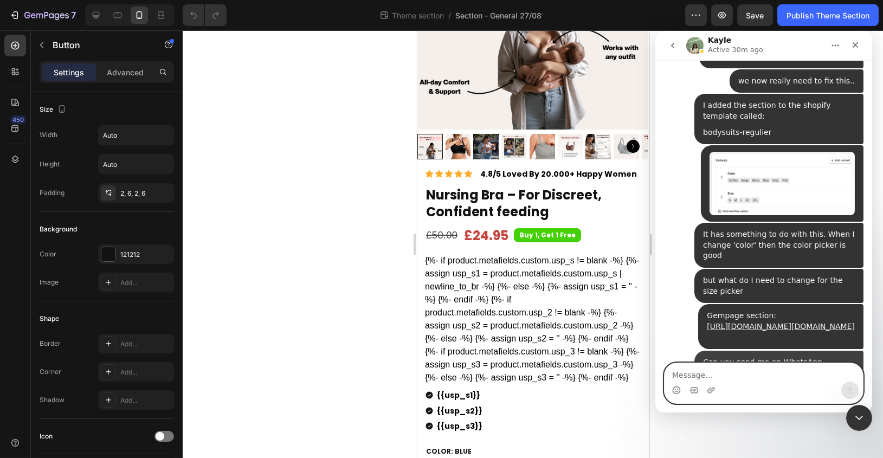
scroll to position [4352, 0]
